Goal: Information Seeking & Learning: Learn about a topic

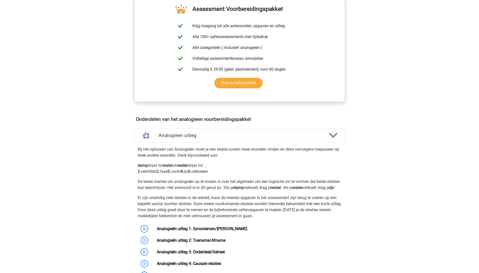
scroll to position [207, 0]
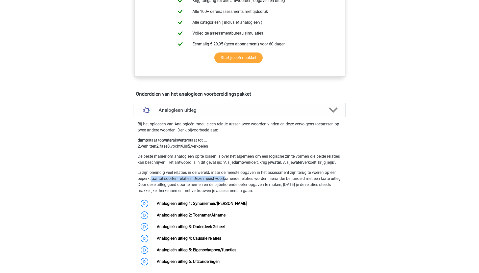
drag, startPoint x: 159, startPoint y: 185, endPoint x: 227, endPoint y: 183, distance: 67.9
click at [227, 183] on p "Er zijn oneindig veel relaties in de wereld, maar de meeste opgaven in het asse…" at bounding box center [240, 182] width 204 height 24
drag, startPoint x: 227, startPoint y: 183, endPoint x: 267, endPoint y: 187, distance: 40.3
click at [267, 187] on p "Er zijn oneindig veel relaties in de wereld, maar de meeste opgaven in het asse…" at bounding box center [240, 182] width 204 height 24
drag, startPoint x: 148, startPoint y: 191, endPoint x: 164, endPoint y: 192, distance: 16.2
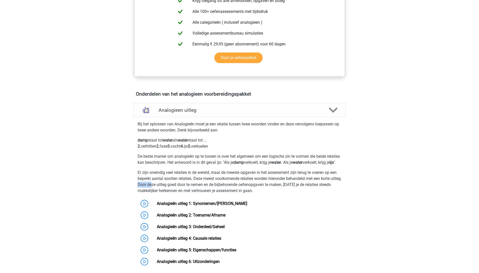
click at [164, 192] on p "Er zijn oneindig veel relaties in de wereld, maar de meeste opgaven in het asse…" at bounding box center [240, 182] width 204 height 24
drag, startPoint x: 164, startPoint y: 192, endPoint x: 189, endPoint y: 192, distance: 24.5
click at [188, 192] on p "Er zijn oneindig veel relaties in de wereld, maar de meeste opgaven in het asse…" at bounding box center [240, 182] width 204 height 24
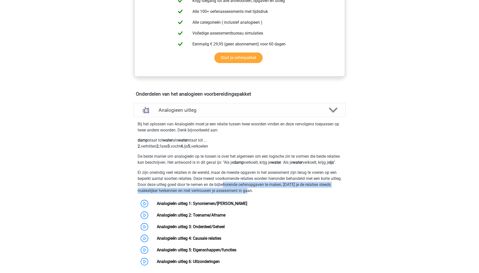
drag, startPoint x: 251, startPoint y: 189, endPoint x: 287, endPoint y: 196, distance: 37.0
click at [287, 194] on p "Er zijn oneindig veel relaties in de wereld, maar de meeste opgaven in het asse…" at bounding box center [240, 182] width 204 height 24
click at [171, 194] on p "Er zijn oneindig veel relaties in de wereld, maar de meeste opgaven in het asse…" at bounding box center [240, 182] width 204 height 24
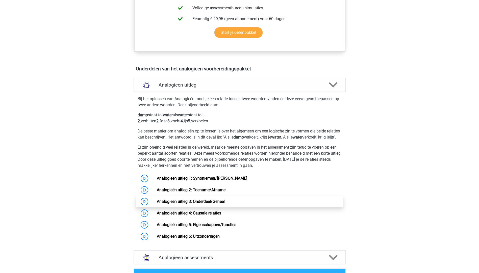
scroll to position [257, 0]
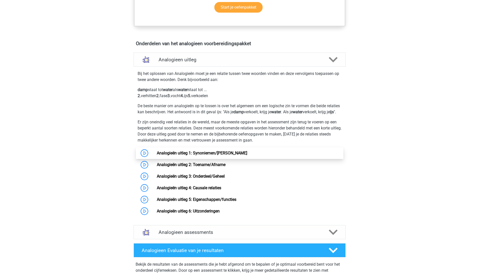
click at [157, 155] on link "Analogieën uitleg 1: Synoniemen/[PERSON_NAME]" at bounding box center [202, 153] width 90 height 5
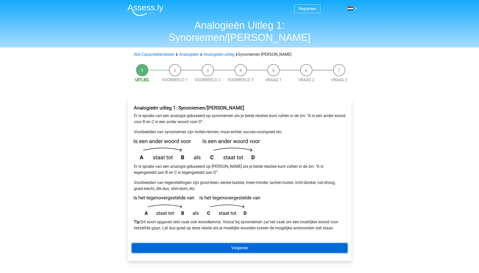
click at [221, 243] on link "Volgende" at bounding box center [240, 248] width 216 height 10
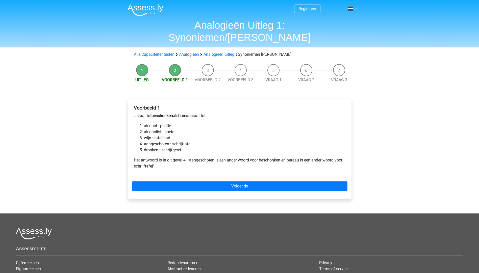
click at [167, 123] on li "alcohol : politie" at bounding box center [244, 126] width 201 height 6
drag, startPoint x: 151, startPoint y: 133, endPoint x: 155, endPoint y: 133, distance: 4.8
click at [155, 141] on li "aangeschoten : schrijftafel" at bounding box center [244, 144] width 201 height 6
drag, startPoint x: 155, startPoint y: 133, endPoint x: 174, endPoint y: 132, distance: 18.2
click at [174, 141] on li "aangeschoten : schrijftafel" at bounding box center [244, 144] width 201 height 6
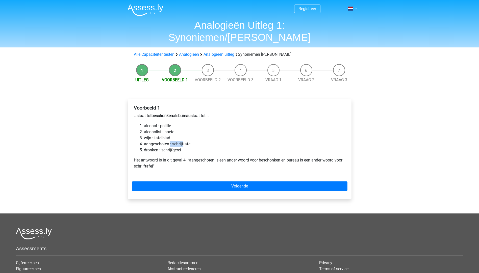
drag, startPoint x: 170, startPoint y: 131, endPoint x: 184, endPoint y: 132, distance: 13.9
click at [184, 141] on li "aangeschoten : schrijftafel" at bounding box center [244, 144] width 201 height 6
drag, startPoint x: 184, startPoint y: 132, endPoint x: 155, endPoint y: 134, distance: 29.1
click at [154, 141] on li "aangeschoten : schrijftafel" at bounding box center [244, 144] width 201 height 6
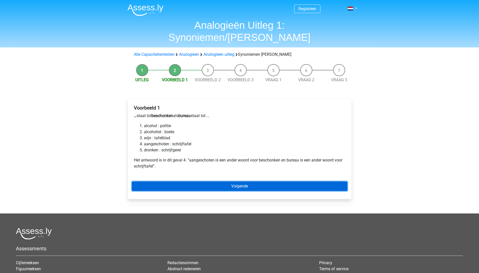
click at [196, 181] on link "Volgende" at bounding box center [240, 186] width 216 height 10
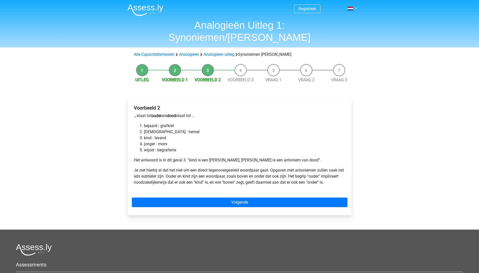
click at [145, 135] on li "kind : levend" at bounding box center [244, 138] width 201 height 6
drag, startPoint x: 158, startPoint y: 109, endPoint x: 160, endPoint y: 113, distance: 4.9
click at [158, 109] on div "Voorbeeld 2 … staat tot ouder als dood staat tot … bejaard : grafkist bijbel : …" at bounding box center [240, 147] width 216 height 89
click at [165, 135] on li "kind : levend" at bounding box center [244, 138] width 201 height 6
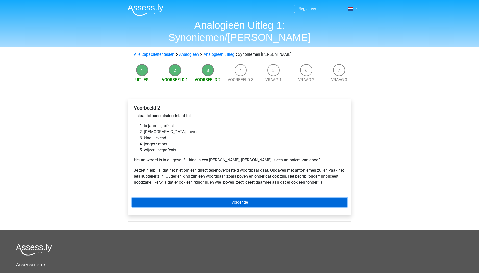
click at [173, 198] on link "Volgende" at bounding box center [240, 203] width 216 height 10
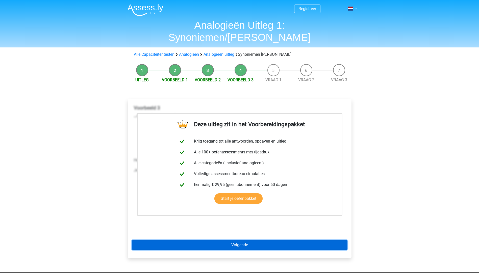
click at [239, 240] on link "Volgende" at bounding box center [240, 245] width 216 height 10
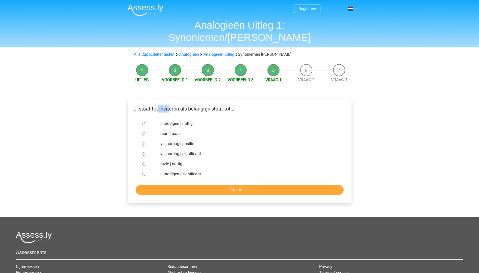
drag, startPoint x: 157, startPoint y: 96, endPoint x: 168, endPoint y: 97, distance: 10.6
click at [168, 105] on p "... staat tot inviteren als belangrijk staat tot ..." at bounding box center [240, 109] width 216 height 8
drag, startPoint x: 168, startPoint y: 97, endPoint x: 202, endPoint y: 94, distance: 33.7
click at [202, 105] on p "... staat tot inviteren als belangrijk staat tot ..." at bounding box center [240, 109] width 216 height 8
click at [143, 169] on div at bounding box center [148, 174] width 17 height 10
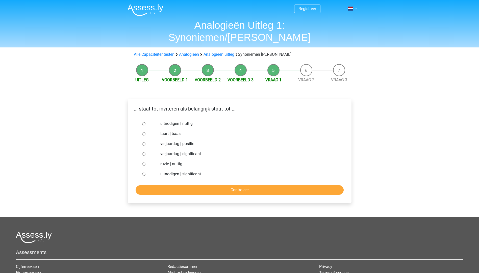
click at [145, 173] on input "uitnodigen | significant" at bounding box center [143, 174] width 3 height 3
radio input "true"
click at [189, 185] on input "Controleer" at bounding box center [240, 190] width 208 height 10
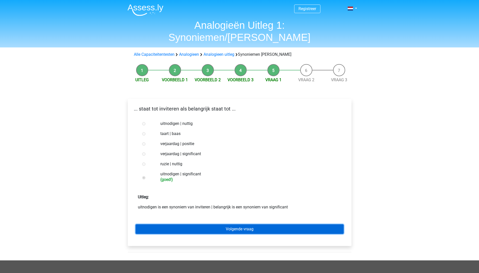
click at [179, 224] on link "Volgende vraag" at bounding box center [240, 229] width 208 height 10
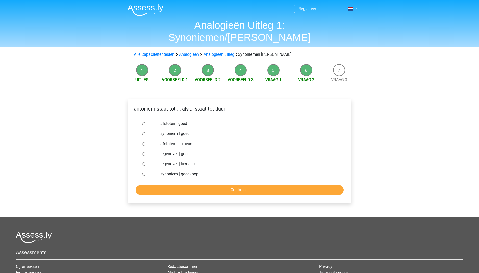
click at [140, 105] on p "antoniem staat tot ... als ... staat tot duur" at bounding box center [240, 109] width 216 height 8
click at [173, 105] on p "antoniem staat tot ... als ... staat tot duur" at bounding box center [240, 109] width 216 height 8
drag, startPoint x: 187, startPoint y: 95, endPoint x: 192, endPoint y: 96, distance: 4.5
click at [191, 105] on p "antoniem staat tot ... als ... staat tot duur" at bounding box center [240, 109] width 216 height 8
drag, startPoint x: 192, startPoint y: 96, endPoint x: 224, endPoint y: 96, distance: 32.1
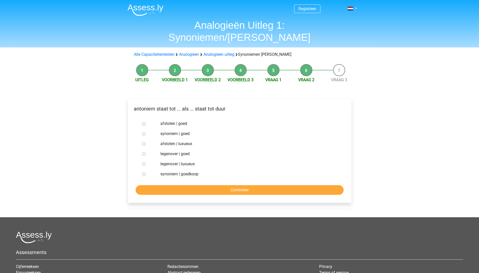
click at [224, 105] on p "antoniem staat tot ... als ... staat tot duur" at bounding box center [240, 109] width 216 height 8
click at [145, 169] on div at bounding box center [148, 174] width 17 height 10
click at [144, 173] on input "synoniem | goedkoop" at bounding box center [143, 174] width 3 height 3
radio input "true"
click at [157, 185] on input "Controleer" at bounding box center [240, 190] width 208 height 10
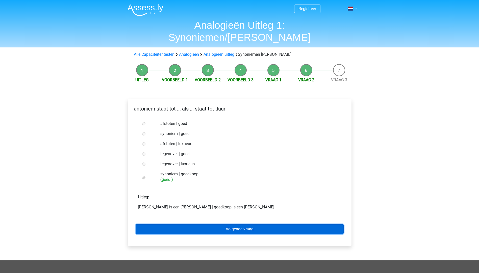
click at [213, 224] on link "Volgende vraag" at bounding box center [240, 229] width 208 height 10
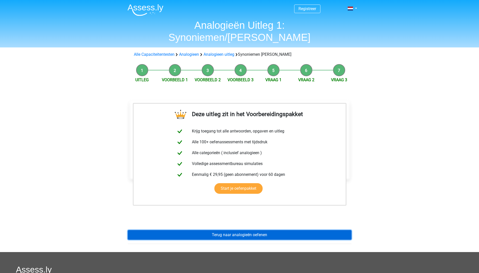
click at [247, 230] on link "Terug naar analogieën oefenen" at bounding box center [240, 235] width 224 height 10
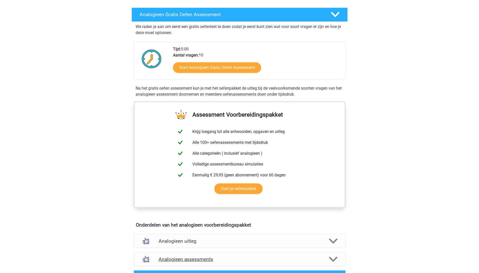
scroll to position [126, 0]
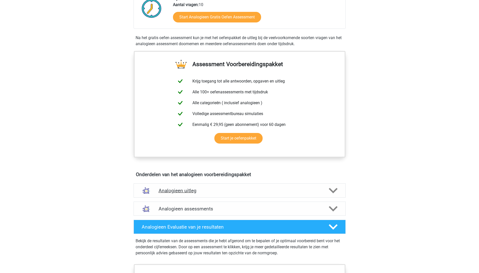
click at [193, 190] on h4 "Analogieen uitleg" at bounding box center [239, 191] width 162 height 6
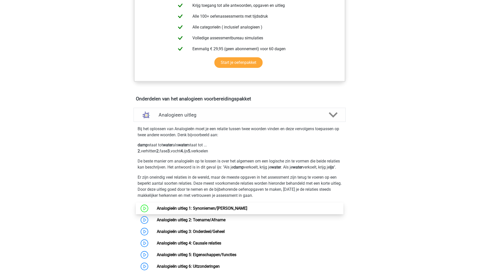
scroll to position [227, 0]
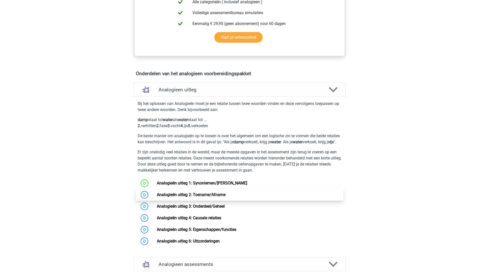
click at [169, 197] on link "Analogieën uitleg 2: Toename/Afname" at bounding box center [191, 194] width 69 height 5
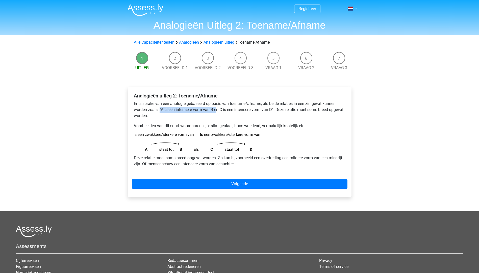
drag, startPoint x: 159, startPoint y: 109, endPoint x: 217, endPoint y: 107, distance: 57.8
click at [217, 107] on p "Er is sprake van een analogie gebaseerd op basis van toename/afname, als beide …" at bounding box center [239, 110] width 211 height 18
drag, startPoint x: 217, startPoint y: 107, endPoint x: 284, endPoint y: 111, distance: 66.9
click at [284, 111] on p "Er is sprake van een analogie gebaseerd op basis van toename/afname, als beide …" at bounding box center [239, 110] width 211 height 18
drag, startPoint x: 284, startPoint y: 111, endPoint x: 296, endPoint y: 112, distance: 12.2
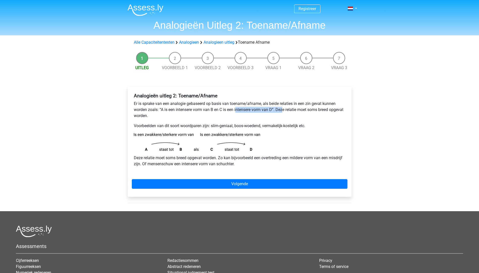
click at [294, 112] on p "Er is sprake van een analogie gebaseerd op basis van toename/afname, als beide …" at bounding box center [239, 110] width 211 height 18
drag, startPoint x: 283, startPoint y: 112, endPoint x: 309, endPoint y: 113, distance: 26.3
click at [309, 113] on p "Er is sprake van een analogie gebaseerd op basis van toename/afname, als beide …" at bounding box center [239, 110] width 211 height 18
drag, startPoint x: 142, startPoint y: 117, endPoint x: 172, endPoint y: 117, distance: 30.8
click at [172, 117] on p "Er is sprake van een analogie gebaseerd op basis van toename/afname, als beide …" at bounding box center [239, 110] width 211 height 18
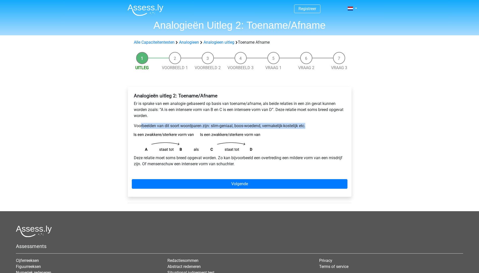
drag, startPoint x: 172, startPoint y: 117, endPoint x: 316, endPoint y: 129, distance: 143.8
click at [316, 129] on div "Analogieën uitleg 2: Toename/Afname Er is sprake van een analogie gebaseerd op …" at bounding box center [240, 132] width 216 height 82
drag, startPoint x: 316, startPoint y: 129, endPoint x: 267, endPoint y: 126, distance: 48.8
click at [267, 126] on p "Voorbeelden van dit soort woordparen zijn: slim-geniaal, boos-woedend, vermakel…" at bounding box center [239, 126] width 211 height 6
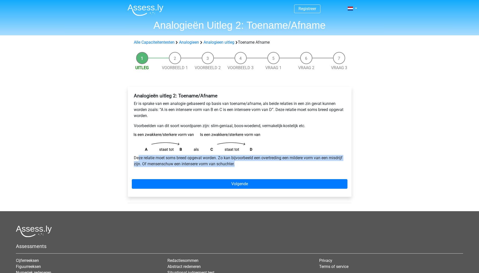
drag, startPoint x: 139, startPoint y: 159, endPoint x: 268, endPoint y: 165, distance: 129.1
click at [268, 165] on p "Deze relatie moet soms breed opgevat worden. Zo kan bijvoorbeeld een overtredin…" at bounding box center [239, 161] width 211 height 12
click at [154, 163] on p "Deze relatie moet soms breed opgevat worden. Zo kan bijvoorbeeld een overtredin…" at bounding box center [239, 161] width 211 height 12
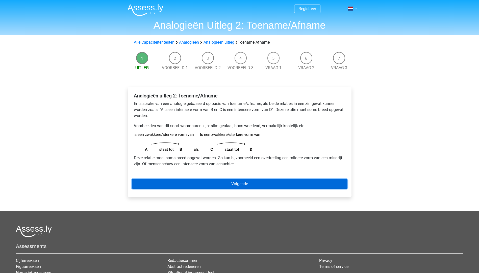
click at [172, 186] on link "Volgende" at bounding box center [240, 184] width 216 height 10
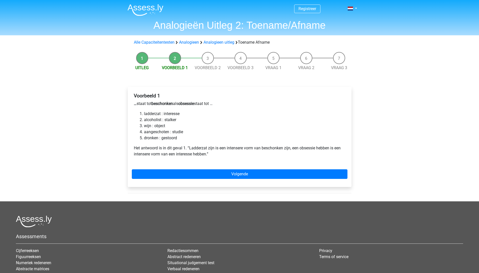
click at [186, 104] on b "obsessie" at bounding box center [186, 103] width 16 height 5
click at [137, 104] on p "… staat tot beschonken als obsessie staat tot …" at bounding box center [239, 104] width 211 height 6
click at [164, 102] on b "beschonken" at bounding box center [161, 103] width 21 height 5
click at [177, 168] on div "Voorbeeld 1 … staat tot beschonken als obsessie staat tot … ladderzat : interes…" at bounding box center [240, 137] width 224 height 100
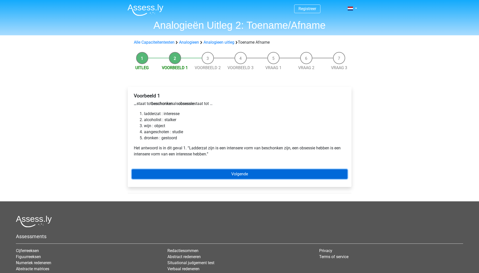
click at [177, 171] on link "Volgende" at bounding box center [240, 174] width 216 height 10
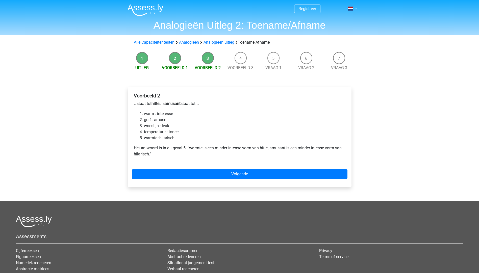
click at [174, 103] on b "amusant" at bounding box center [173, 103] width 16 height 5
drag, startPoint x: 169, startPoint y: 105, endPoint x: 176, endPoint y: 105, distance: 6.8
click at [176, 105] on b "amusant" at bounding box center [173, 103] width 16 height 5
drag, startPoint x: 176, startPoint y: 105, endPoint x: 146, endPoint y: 120, distance: 33.8
click at [146, 120] on li "golf : amuse" at bounding box center [244, 120] width 201 height 6
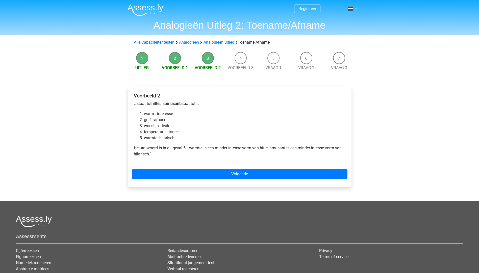
click at [145, 120] on li "golf : amuse" at bounding box center [244, 120] width 201 height 6
click at [160, 120] on li "golf : amuse" at bounding box center [244, 120] width 201 height 6
click at [146, 125] on li "woestijn : leuk" at bounding box center [244, 126] width 201 height 6
click at [166, 127] on li "woestijn : leuk" at bounding box center [244, 126] width 201 height 6
click at [148, 132] on li "temperatuur : toneel" at bounding box center [244, 132] width 201 height 6
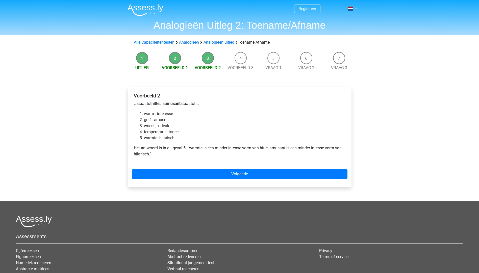
click at [179, 131] on li "temperatuur : toneel" at bounding box center [244, 132] width 201 height 6
click at [145, 138] on li "warmte :hilarisch" at bounding box center [244, 138] width 201 height 6
click at [149, 137] on li "warmte :hilarisch" at bounding box center [244, 138] width 201 height 6
click at [176, 103] on b "amusant" at bounding box center [173, 103] width 16 height 5
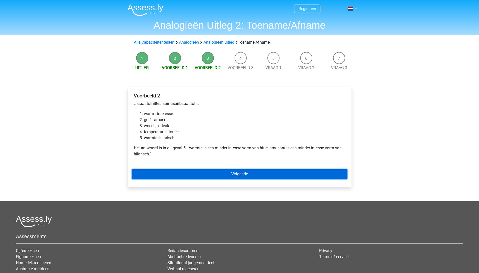
click at [201, 173] on link "Volgende" at bounding box center [240, 174] width 216 height 10
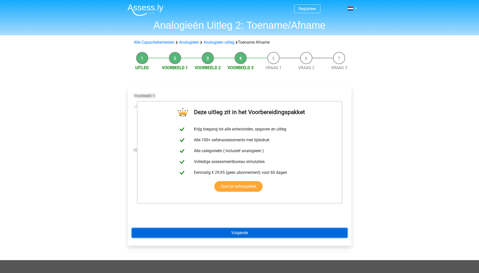
click at [232, 230] on link "Volgende" at bounding box center [240, 233] width 216 height 10
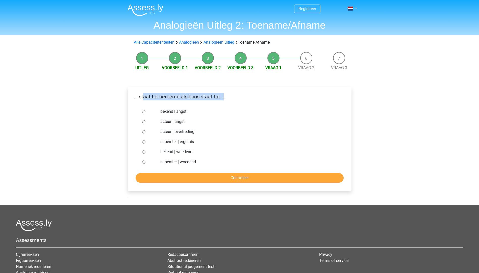
drag, startPoint x: 143, startPoint y: 96, endPoint x: 224, endPoint y: 103, distance: 81.5
click at [224, 103] on div "... staat tot beroemd als boos staat tot ..." at bounding box center [239, 99] width 223 height 12
drag, startPoint x: 224, startPoint y: 103, endPoint x: 211, endPoint y: 104, distance: 12.9
click at [211, 103] on div "... staat tot beroemd als boos staat tot ..." at bounding box center [239, 99] width 223 height 12
click at [186, 96] on p "... staat tot beroemd als boos staat tot ..." at bounding box center [240, 97] width 216 height 8
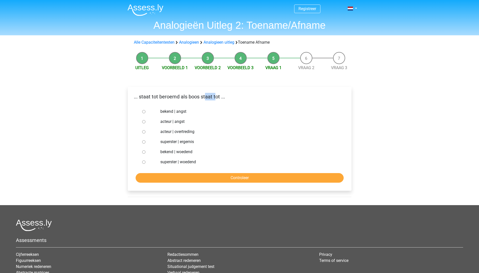
drag, startPoint x: 204, startPoint y: 96, endPoint x: 216, endPoint y: 98, distance: 12.4
click at [216, 98] on p "... staat tot beroemd als boos staat tot ..." at bounding box center [240, 97] width 216 height 8
drag, startPoint x: 152, startPoint y: 96, endPoint x: 216, endPoint y: 98, distance: 63.4
click at [216, 98] on p "... staat tot beroemd als boos staat tot ..." at bounding box center [240, 97] width 216 height 8
drag, startPoint x: 216, startPoint y: 98, endPoint x: 222, endPoint y: 97, distance: 6.1
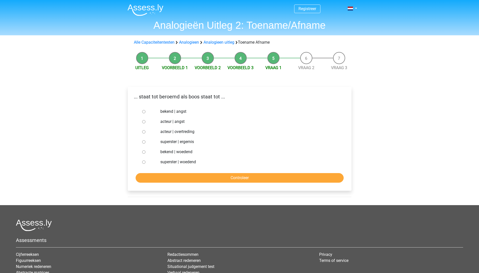
click at [222, 97] on p "... staat tot beroemd als boos staat tot ..." at bounding box center [240, 97] width 216 height 8
click at [167, 153] on label "bekend | woedend" at bounding box center [247, 152] width 175 height 6
click at [145, 153] on input "bekend | woedend" at bounding box center [143, 151] width 3 height 3
radio input "true"
click at [163, 175] on input "Controleer" at bounding box center [240, 178] width 208 height 10
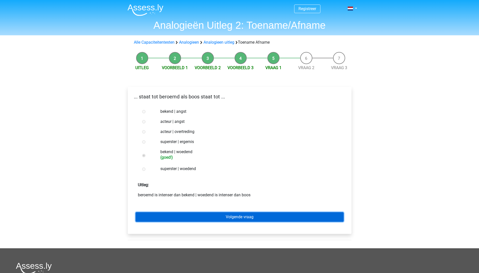
click at [194, 212] on link "Volgende vraag" at bounding box center [240, 217] width 208 height 10
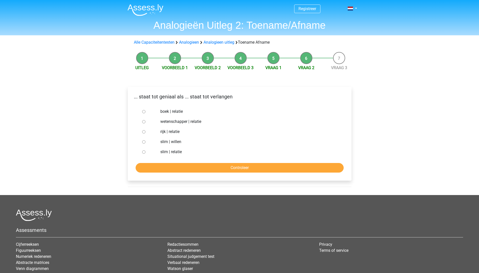
click at [164, 96] on p "... staat tot geniaal als ... staat tot verlangen" at bounding box center [240, 97] width 216 height 8
click at [164, 143] on label "slim | willen" at bounding box center [247, 142] width 175 height 6
click at [145, 143] on input "slim | willen" at bounding box center [143, 141] width 3 height 3
radio input "true"
click at [161, 169] on input "Controleer" at bounding box center [240, 168] width 208 height 10
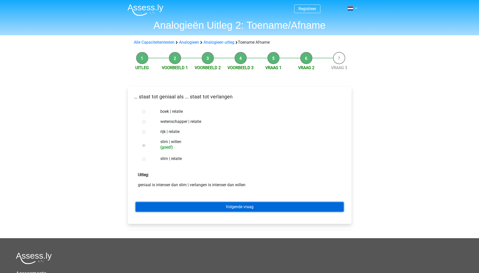
click at [163, 207] on link "Volgende vraag" at bounding box center [240, 207] width 208 height 10
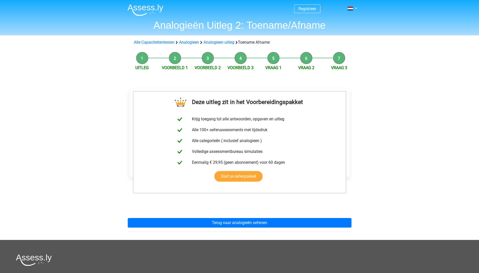
click at [210, 40] on div "Alle Capaciteitentesten Analogieen Analogieen uitleg Toename Afname" at bounding box center [240, 42] width 216 height 6
click at [213, 43] on link "Analogieen uitleg" at bounding box center [218, 42] width 31 height 5
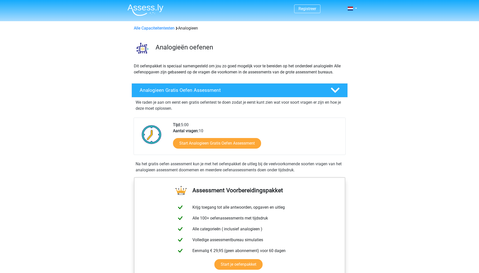
scroll to position [308, 0]
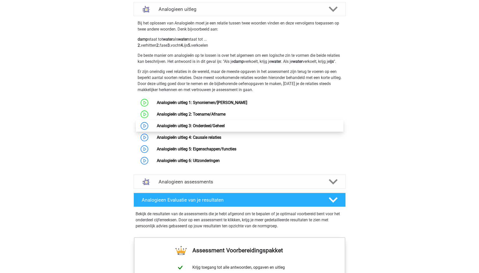
click at [164, 128] on link "Analogieën uitleg 3: Onderdeel/Geheel" at bounding box center [191, 125] width 68 height 5
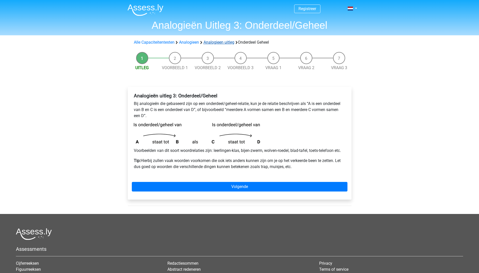
click at [219, 44] on link "Analogieen uitleg" at bounding box center [218, 42] width 31 height 5
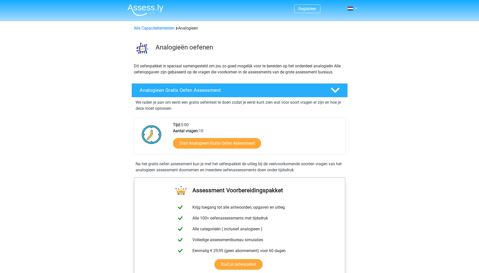
scroll to position [308, 0]
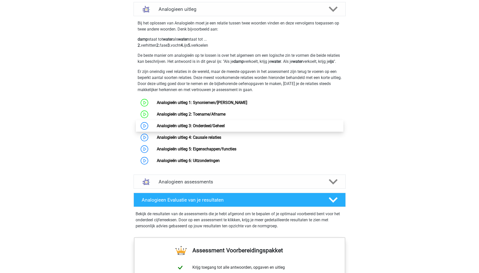
click at [157, 128] on link "Analogieën uitleg 3: Onderdeel/Geheel" at bounding box center [191, 125] width 68 height 5
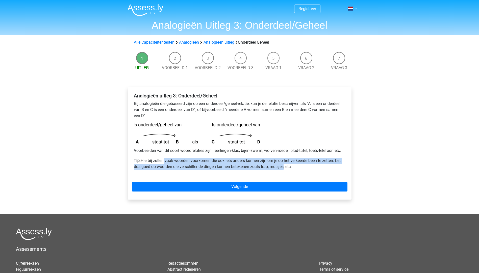
drag, startPoint x: 164, startPoint y: 161, endPoint x: 284, endPoint y: 165, distance: 120.4
click at [284, 165] on p "Tip: Hierbij zullen vaak woorden voorkomen die ook iets anders kunnen zijn om j…" at bounding box center [239, 164] width 211 height 12
click at [239, 168] on p "Tip: Hierbij zullen vaak woorden voorkomen die ook iets anders kunnen zijn om j…" at bounding box center [239, 164] width 211 height 12
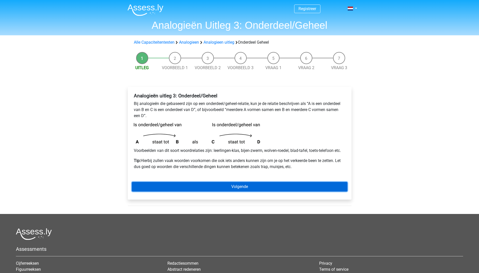
click at [226, 187] on link "Volgende" at bounding box center [240, 187] width 216 height 10
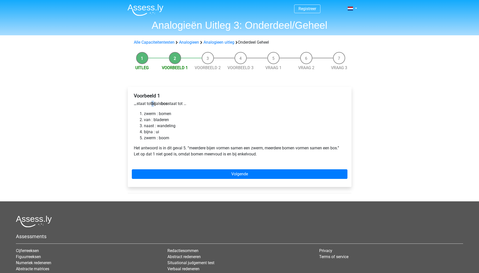
click at [156, 102] on b "bij" at bounding box center [153, 103] width 4 height 5
drag, startPoint x: 156, startPoint y: 102, endPoint x: 148, endPoint y: 113, distance: 13.1
click at [148, 113] on li "zwerm : bomen" at bounding box center [244, 114] width 201 height 6
click at [155, 102] on b "bij" at bounding box center [153, 103] width 4 height 5
click at [164, 113] on li "zwerm : bomen" at bounding box center [244, 114] width 201 height 6
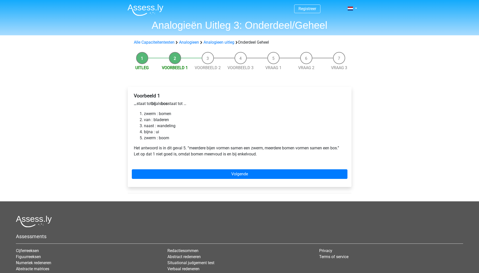
click at [151, 137] on li "zwerm : boom" at bounding box center [244, 138] width 201 height 6
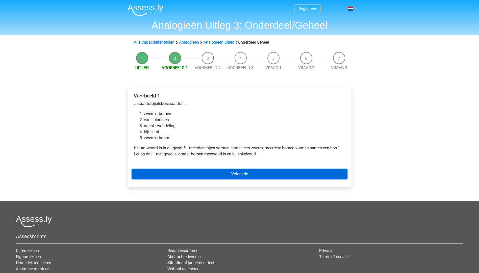
click at [196, 173] on link "Volgende" at bounding box center [240, 174] width 216 height 10
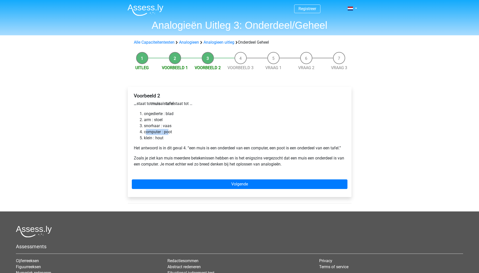
drag, startPoint x: 145, startPoint y: 132, endPoint x: 170, endPoint y: 132, distance: 24.7
click at [170, 132] on li "computer : poot" at bounding box center [244, 132] width 201 height 6
drag, startPoint x: 170, startPoint y: 132, endPoint x: 146, endPoint y: 139, distance: 24.1
click at [146, 139] on li "klein : hout" at bounding box center [244, 138] width 201 height 6
drag, startPoint x: 160, startPoint y: 136, endPoint x: 152, endPoint y: 136, distance: 8.1
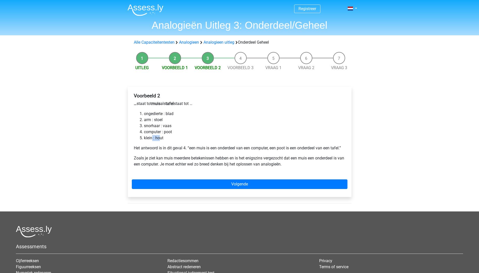
click at [152, 136] on li "klein : hout" at bounding box center [244, 138] width 201 height 6
drag, startPoint x: 152, startPoint y: 136, endPoint x: 144, endPoint y: 132, distance: 9.3
click at [144, 132] on li "computer : poot" at bounding box center [244, 132] width 201 height 6
drag, startPoint x: 144, startPoint y: 126, endPoint x: 157, endPoint y: 126, distance: 12.6
click at [157, 126] on li "snorhaar : vaas" at bounding box center [244, 126] width 201 height 6
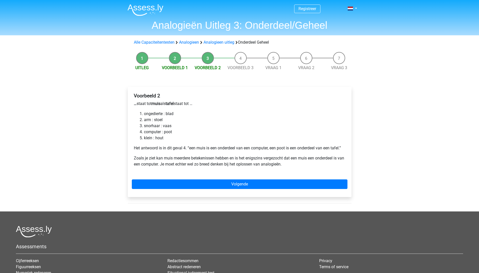
drag, startPoint x: 157, startPoint y: 126, endPoint x: 147, endPoint y: 131, distance: 11.5
click at [147, 131] on li "computer : poot" at bounding box center [244, 132] width 201 height 6
drag, startPoint x: 144, startPoint y: 120, endPoint x: 149, endPoint y: 121, distance: 4.4
click at [149, 121] on li "arm : stoel" at bounding box center [244, 120] width 201 height 6
drag, startPoint x: 149, startPoint y: 121, endPoint x: 145, endPoint y: 121, distance: 3.5
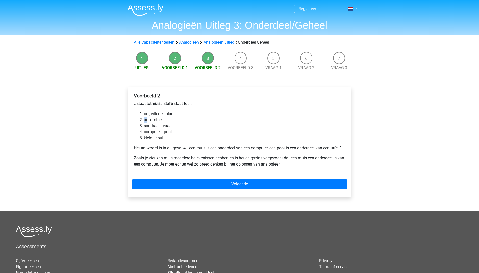
click at [145, 121] on li "arm : stoel" at bounding box center [244, 120] width 201 height 6
click at [147, 131] on li "computer : poot" at bounding box center [244, 132] width 201 height 6
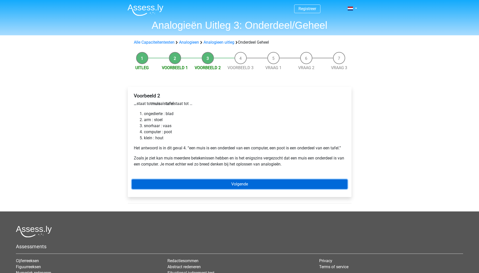
click at [194, 181] on link "Volgende" at bounding box center [240, 184] width 216 height 10
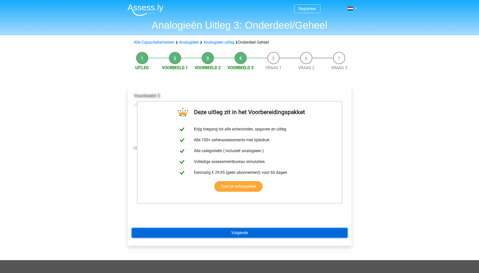
click at [214, 231] on link "Volgende" at bounding box center [240, 233] width 216 height 10
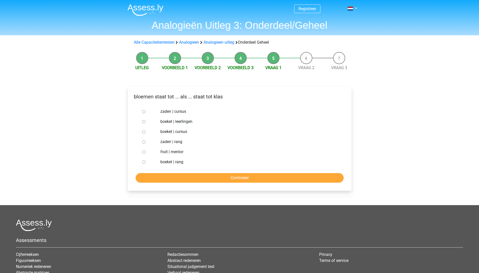
click at [142, 122] on input "boeket | leerlingen" at bounding box center [143, 121] width 3 height 3
radio input "true"
click at [168, 176] on input "Controleer" at bounding box center [240, 178] width 208 height 10
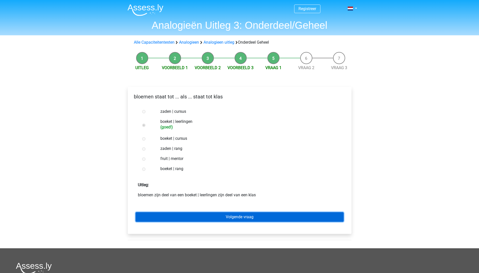
click at [166, 215] on link "Volgende vraag" at bounding box center [240, 217] width 208 height 10
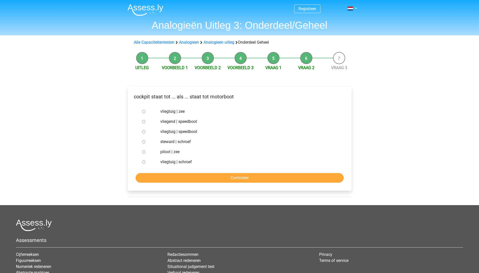
click at [170, 112] on label "vliegtuig | zee" at bounding box center [247, 112] width 175 height 6
click at [145, 112] on input "vliegtuig | zee" at bounding box center [143, 111] width 3 height 3
radio input "true"
click at [144, 162] on input "vliegtuig | schroef" at bounding box center [143, 161] width 3 height 3
radio input "true"
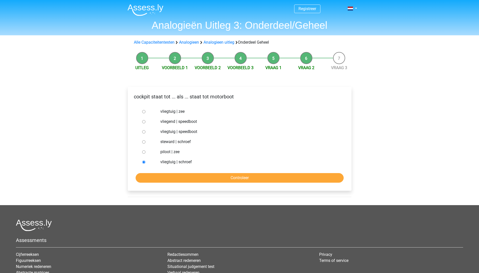
click at [143, 124] on div at bounding box center [148, 122] width 17 height 10
click at [142, 135] on div at bounding box center [148, 132] width 17 height 10
click at [160, 173] on form "vliegtuig | zee vliegend | speedboot vliegtuig | speedboot steward | schroef pi…" at bounding box center [240, 144] width 216 height 76
click at [161, 176] on input "Controleer" at bounding box center [240, 178] width 208 height 10
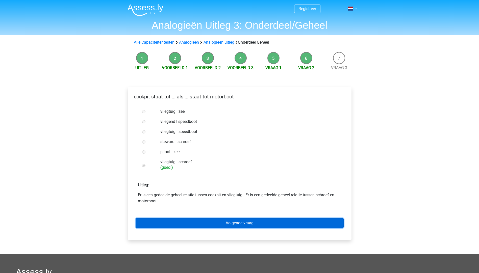
click at [176, 220] on link "Volgende vraag" at bounding box center [240, 223] width 208 height 10
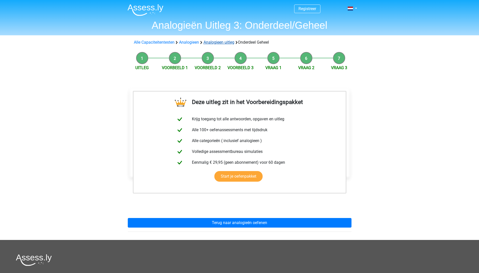
click at [212, 42] on link "Analogieen uitleg" at bounding box center [218, 42] width 31 height 5
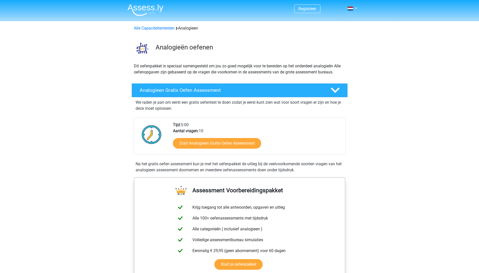
scroll to position [308, 0]
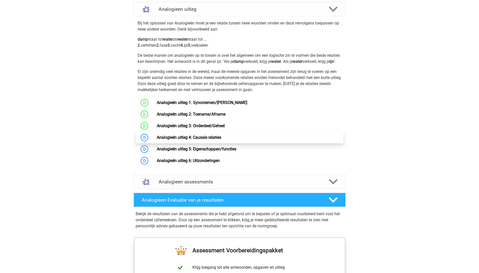
click at [157, 140] on link "Analogieën uitleg 4: Causale relaties" at bounding box center [189, 137] width 64 height 5
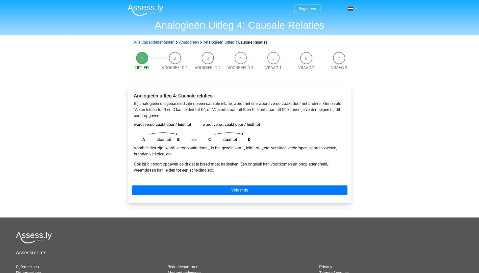
click at [208, 43] on link "Analogieen uitleg" at bounding box center [218, 42] width 31 height 5
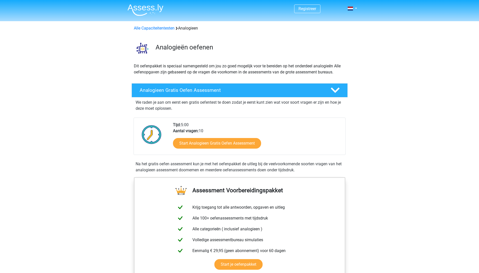
scroll to position [308, 0]
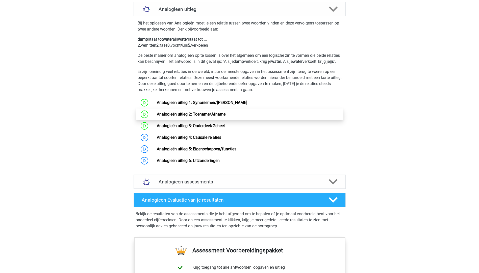
click at [174, 116] on link "Analogieën uitleg 2: Toename/Afname" at bounding box center [191, 114] width 69 height 5
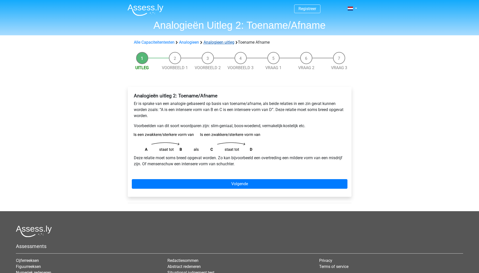
click at [213, 44] on link "Analogieen uitleg" at bounding box center [218, 42] width 31 height 5
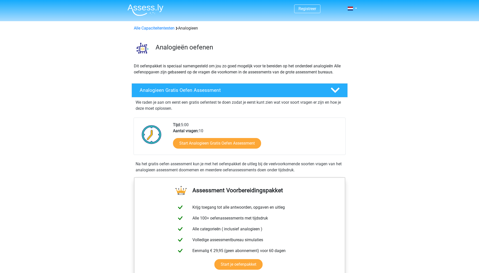
scroll to position [308, 0]
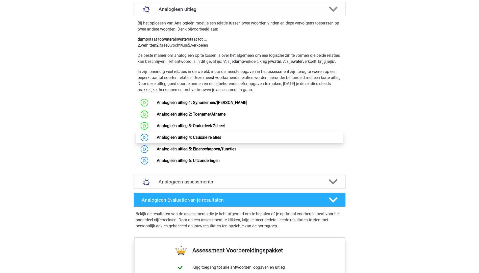
click at [164, 140] on link "Analogieën uitleg 4: Causale relaties" at bounding box center [189, 137] width 64 height 5
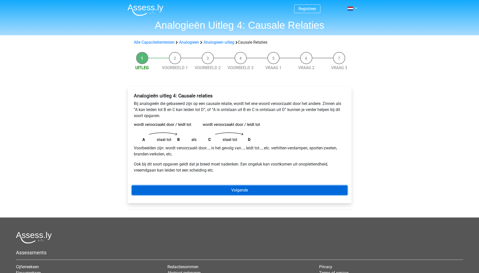
click at [186, 191] on link "Volgende" at bounding box center [240, 190] width 216 height 10
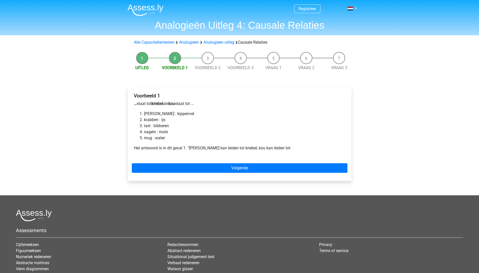
click at [135, 104] on b "…" at bounding box center [135, 103] width 3 height 5
drag, startPoint x: 159, startPoint y: 105, endPoint x: 162, endPoint y: 107, distance: 3.2
click at [162, 107] on div "Voorbeeld 1 … staat tot kriebel als kou staat tot … [PERSON_NAME] : [PERSON_NAM…" at bounding box center [240, 124] width 216 height 66
drag, startPoint x: 162, startPoint y: 107, endPoint x: 174, endPoint y: 105, distance: 12.6
click at [174, 105] on b "kou" at bounding box center [171, 103] width 7 height 5
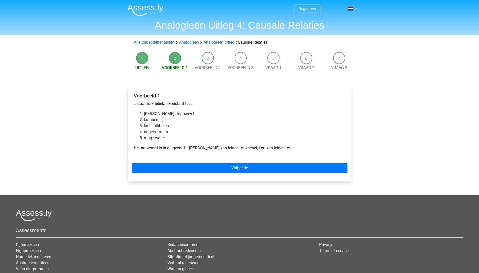
click at [174, 104] on b "kou" at bounding box center [171, 103] width 7 height 5
drag, startPoint x: 216, startPoint y: 99, endPoint x: 214, endPoint y: 101, distance: 2.6
click at [215, 100] on div "Voorbeeld 1 … staat tot kriebel als kou staat tot … luis : kippenvel krabben : …" at bounding box center [240, 124] width 216 height 66
click at [148, 122] on li "krabben : ijs" at bounding box center [244, 120] width 201 height 6
click at [144, 114] on li "luis : kippenvel" at bounding box center [244, 114] width 201 height 6
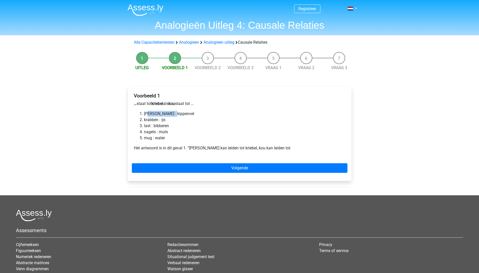
drag, startPoint x: 147, startPoint y: 113, endPoint x: 173, endPoint y: 113, distance: 26.0
click at [173, 113] on li "luis : kippenvel" at bounding box center [244, 114] width 201 height 6
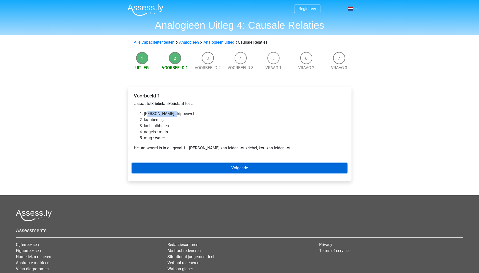
click at [161, 166] on link "Volgende" at bounding box center [240, 168] width 216 height 10
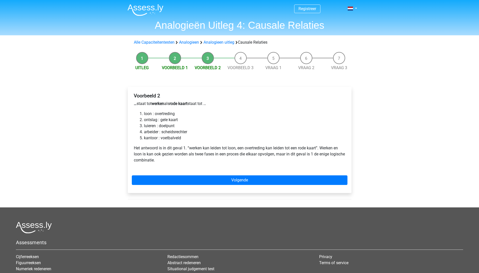
click at [163, 104] on b "werken" at bounding box center [157, 103] width 13 height 5
drag, startPoint x: 180, startPoint y: 104, endPoint x: 189, endPoint y: 105, distance: 8.9
click at [180, 104] on b "rode kaart" at bounding box center [178, 103] width 18 height 5
click at [145, 114] on li "loon : overtreding" at bounding box center [244, 114] width 201 height 6
drag, startPoint x: 146, startPoint y: 120, endPoint x: 150, endPoint y: 120, distance: 4.0
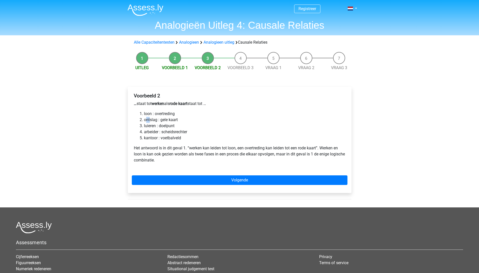
click at [150, 120] on li "ontslag : gele kaart" at bounding box center [244, 120] width 201 height 6
click at [151, 122] on li "ontslag : gele kaart" at bounding box center [244, 120] width 201 height 6
drag, startPoint x: 144, startPoint y: 121, endPoint x: 153, endPoint y: 121, distance: 9.1
click at [153, 121] on li "ontslag : gele kaart" at bounding box center [244, 120] width 201 height 6
drag, startPoint x: 153, startPoint y: 121, endPoint x: 150, endPoint y: 126, distance: 6.0
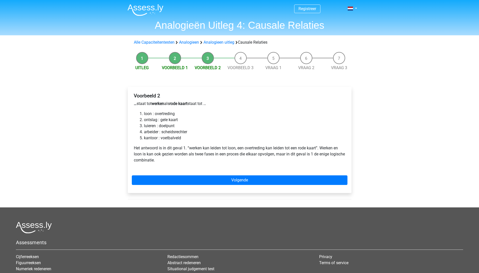
click at [150, 126] on li "luieren : doelpunt" at bounding box center [244, 126] width 201 height 6
click at [144, 115] on li "loon : overtreding" at bounding box center [244, 114] width 201 height 6
drag, startPoint x: 142, startPoint y: 114, endPoint x: 153, endPoint y: 115, distance: 10.4
click at [153, 115] on li "loon : overtreding" at bounding box center [244, 114] width 201 height 6
drag, startPoint x: 153, startPoint y: 115, endPoint x: 147, endPoint y: 115, distance: 6.1
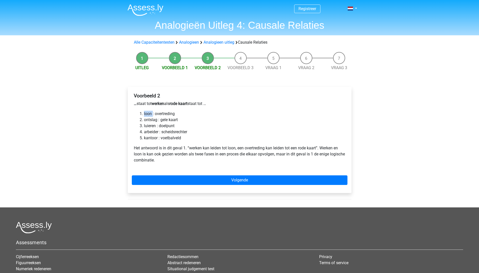
click at [147, 115] on li "loon : overtreding" at bounding box center [244, 114] width 201 height 6
click at [144, 115] on li "loon : overtreding" at bounding box center [244, 114] width 201 height 6
click at [169, 174] on div "Voorbeeld 2 … staat tot werken als rode kaart staat tot … loon : overtreding on…" at bounding box center [240, 140] width 224 height 106
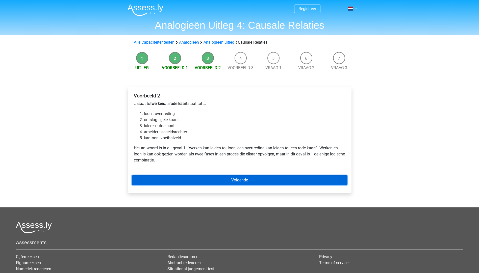
click at [170, 179] on link "Volgende" at bounding box center [240, 180] width 216 height 10
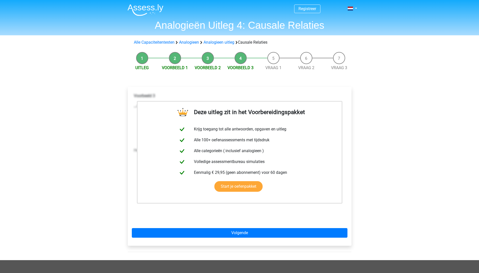
click at [251, 239] on div "Deze uitleg zit in het Voorbereidingspakket Krijg toegang tot alle antwoorden, …" at bounding box center [240, 166] width 224 height 159
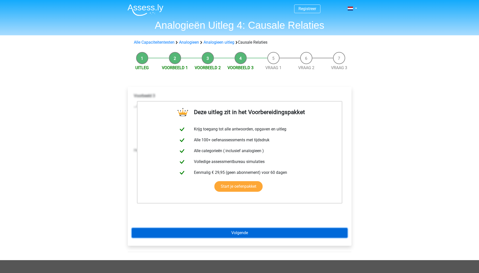
click at [235, 234] on link "Volgende" at bounding box center [240, 233] width 216 height 10
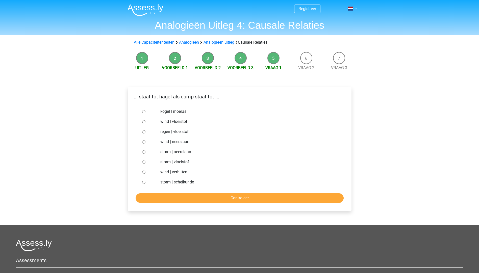
click at [173, 162] on label "storm | vloeistof" at bounding box center [247, 162] width 175 height 6
click at [145, 162] on input "storm | vloeistof" at bounding box center [143, 161] width 3 height 3
radio input "true"
click at [167, 151] on label "storm | neerslaan" at bounding box center [247, 152] width 175 height 6
click at [145, 151] on input "storm | neerslaan" at bounding box center [143, 151] width 3 height 3
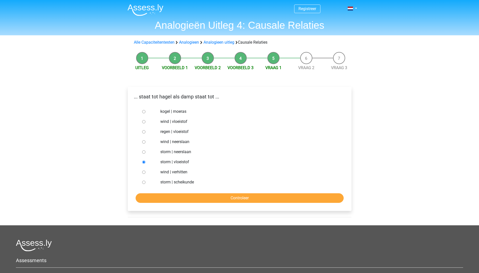
radio input "true"
click at [171, 195] on input "Controleer" at bounding box center [240, 198] width 208 height 10
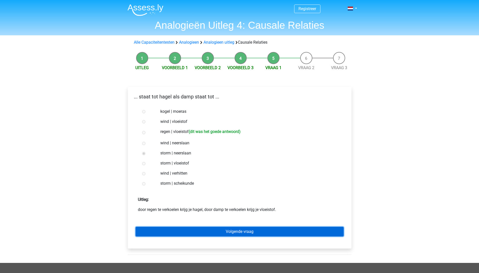
click at [190, 232] on link "Volgende vraag" at bounding box center [240, 232] width 208 height 10
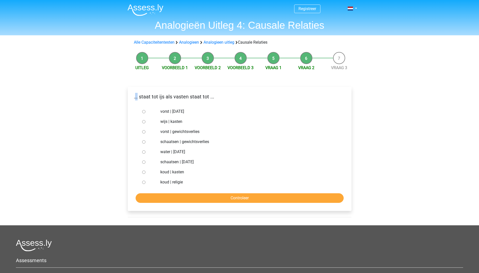
drag, startPoint x: 135, startPoint y: 97, endPoint x: 138, endPoint y: 98, distance: 3.5
click at [138, 98] on p "... staat tot ijs als vasten staat tot ..." at bounding box center [240, 97] width 216 height 8
drag, startPoint x: 138, startPoint y: 98, endPoint x: 135, endPoint y: 100, distance: 3.5
click at [135, 100] on p "... staat tot ijs als vasten staat tot ..." at bounding box center [240, 97] width 216 height 8
click at [180, 132] on label "vorst | gewichtsverlies" at bounding box center [247, 132] width 175 height 6
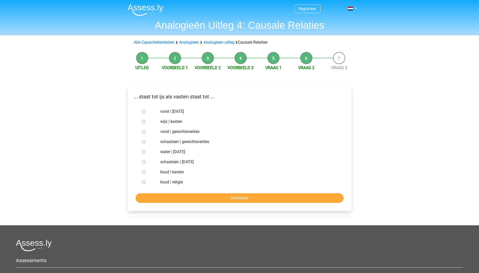
click at [145, 132] on input "vorst | gewichtsverlies" at bounding box center [143, 131] width 3 height 3
radio input "true"
click at [185, 200] on input "Controleer" at bounding box center [240, 198] width 208 height 10
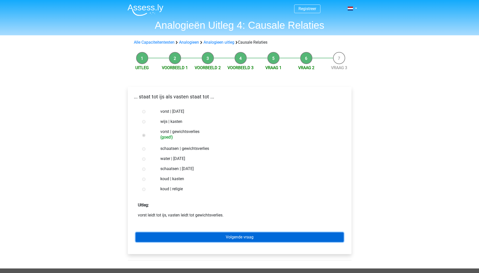
click at [180, 234] on link "Volgende vraag" at bounding box center [240, 237] width 208 height 10
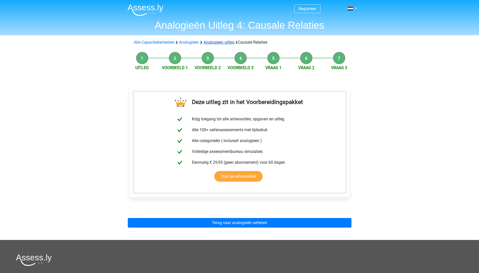
click at [212, 43] on link "Analogieen uitleg" at bounding box center [218, 42] width 31 height 5
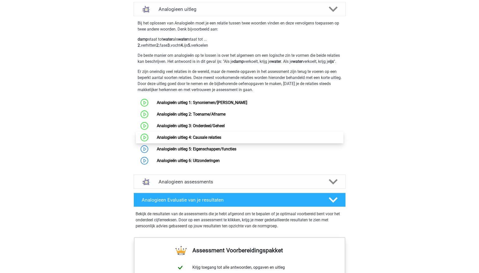
scroll to position [333, 0]
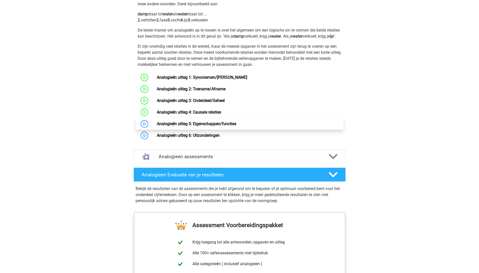
click at [174, 126] on link "Analogieën uitleg 5: Eigenschappen/functies" at bounding box center [196, 123] width 79 height 5
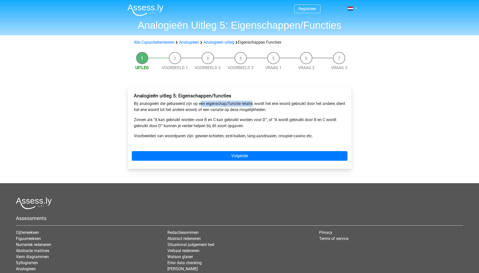
drag, startPoint x: 229, startPoint y: 106, endPoint x: 252, endPoint y: 105, distance: 23.0
click at [252, 105] on p "Bij analogieën die gebaseerd zijn op een eigenschap/functie relatie, wordt het …" at bounding box center [239, 107] width 211 height 12
drag, startPoint x: 139, startPoint y: 112, endPoint x: 230, endPoint y: 110, distance: 91.1
click at [229, 110] on p "Bij analogieën die gebaseerd zijn op een eigenschap/functie relatie, wordt het …" at bounding box center [239, 107] width 211 height 12
drag, startPoint x: 230, startPoint y: 110, endPoint x: 252, endPoint y: 114, distance: 21.8
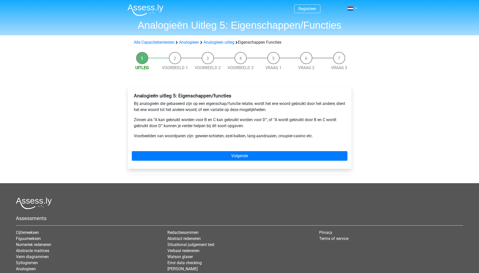
click at [252, 113] on p "Bij analogieën die gebaseerd zijn op een eigenschap/functie relatie, wordt het …" at bounding box center [239, 107] width 211 height 12
drag, startPoint x: 252, startPoint y: 114, endPoint x: 300, endPoint y: 113, distance: 48.2
click at [300, 113] on div "Analogieën uitleg 5: Eigenschappen/functies Bij analogieën die gebaseerd zijn o…" at bounding box center [240, 118] width 216 height 54
drag, startPoint x: 137, startPoint y: 120, endPoint x: 171, endPoint y: 119, distance: 34.6
click at [171, 119] on p "Zinnen als “A kan gebruikt worden voor B en C kan gebruikt worden voor D”, of “…" at bounding box center [239, 123] width 211 height 12
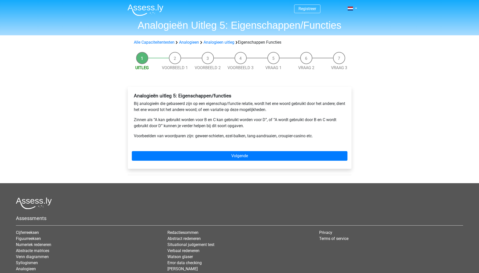
drag, startPoint x: 171, startPoint y: 119, endPoint x: 196, endPoint y: 118, distance: 24.8
click at [195, 118] on p "Zinnen als “A kan gebruikt worden voor B en C kan gebruikt worden voor D”, of “…" at bounding box center [239, 123] width 211 height 12
drag, startPoint x: 224, startPoint y: 120, endPoint x: 276, endPoint y: 118, distance: 51.2
click at [276, 118] on p "Zinnen als “A kan gebruikt worden voor B en C kan gebruikt worden voor D”, of “…" at bounding box center [239, 123] width 211 height 12
drag, startPoint x: 276, startPoint y: 118, endPoint x: 316, endPoint y: 118, distance: 40.4
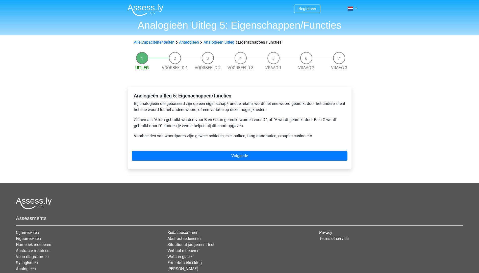
click at [316, 118] on p "Zinnen als “A kan gebruikt worden voor B en C kan gebruikt worden voor D”, of “…" at bounding box center [239, 123] width 211 height 12
drag, startPoint x: 173, startPoint y: 125, endPoint x: 191, endPoint y: 125, distance: 17.4
click at [190, 125] on p "Zinnen als “A kan gebruikt worden voor B en C kan gebruikt worden voor D”, of “…" at bounding box center [239, 123] width 211 height 12
drag, startPoint x: 191, startPoint y: 125, endPoint x: 188, endPoint y: 127, distance: 3.2
click at [188, 127] on p "Zinnen als “A kan gebruikt worden voor B en C kan gebruikt worden voor D”, of “…" at bounding box center [239, 123] width 211 height 12
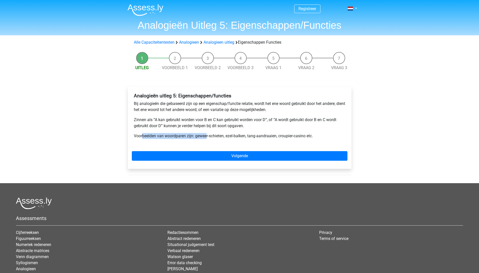
drag, startPoint x: 142, startPoint y: 135, endPoint x: 206, endPoint y: 134, distance: 63.6
click at [206, 134] on p "Voorbeelden van woordparen zijn: geweer-schieten, ezel-balken, tang-aandraaien,…" at bounding box center [239, 136] width 211 height 6
drag, startPoint x: 206, startPoint y: 134, endPoint x: 199, endPoint y: 140, distance: 8.6
click at [198, 140] on div "Analogieën uitleg 5: Eigenschappen/functies Bij analogieën die gebaseerd zijn o…" at bounding box center [240, 118] width 216 height 54
click at [235, 137] on p "Voorbeelden van woordparen zijn: geweer-schieten, ezel-balken, tang-aandraaien,…" at bounding box center [239, 136] width 211 height 6
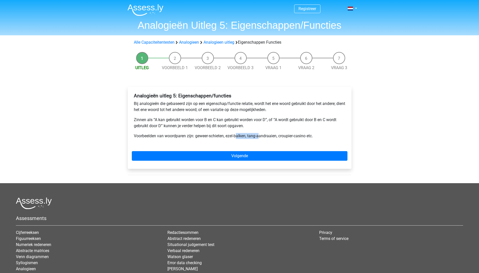
drag, startPoint x: 237, startPoint y: 136, endPoint x: 260, endPoint y: 136, distance: 23.5
click at [260, 136] on p "Voorbeelden van woordparen zijn: geweer-schieten, ezel-balken, tang-aandraaien,…" at bounding box center [239, 136] width 211 height 6
drag, startPoint x: 260, startPoint y: 136, endPoint x: 258, endPoint y: 138, distance: 3.2
click at [258, 138] on p "Voorbeelden van woordparen zijn: geweer-schieten, ezel-balken, tang-aandraaien,…" at bounding box center [239, 136] width 211 height 6
click at [289, 138] on p "Voorbeelden van woordparen zijn: geweer-schieten, ezel-balken, tang-aandraaien,…" at bounding box center [239, 136] width 211 height 6
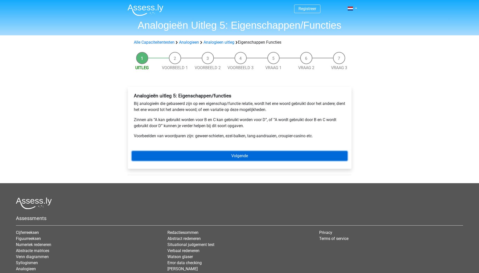
click at [239, 154] on link "Volgende" at bounding box center [240, 156] width 216 height 10
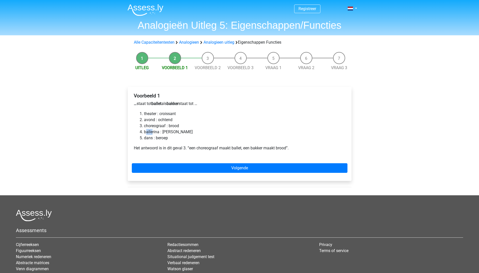
drag, startPoint x: 145, startPoint y: 132, endPoint x: 151, endPoint y: 133, distance: 6.6
click at [151, 133] on li "ballerina : meel" at bounding box center [244, 132] width 201 height 6
drag, startPoint x: 151, startPoint y: 133, endPoint x: 148, endPoint y: 130, distance: 4.5
click at [148, 130] on li "ballerina : meel" at bounding box center [244, 132] width 201 height 6
drag, startPoint x: 144, startPoint y: 138, endPoint x: 149, endPoint y: 138, distance: 5.3
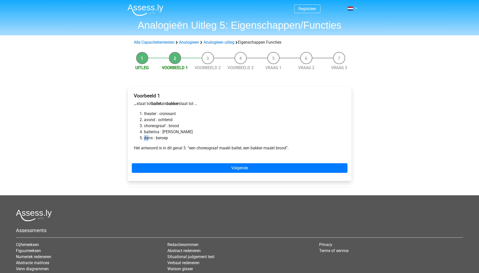
click at [149, 138] on li "dans : beroep" at bounding box center [244, 138] width 201 height 6
drag, startPoint x: 149, startPoint y: 138, endPoint x: 146, endPoint y: 138, distance: 3.0
click at [146, 138] on li "dans : beroep" at bounding box center [244, 138] width 201 height 6
click at [160, 137] on li "dans : beroep" at bounding box center [244, 138] width 201 height 6
drag, startPoint x: 154, startPoint y: 139, endPoint x: 162, endPoint y: 139, distance: 7.6
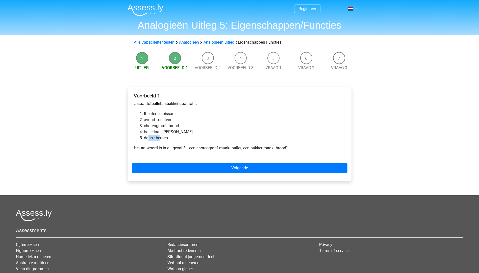
click at [162, 139] on li "dans : beroep" at bounding box center [244, 138] width 201 height 6
drag, startPoint x: 162, startPoint y: 139, endPoint x: 149, endPoint y: 139, distance: 13.4
click at [149, 139] on li "dans : beroep" at bounding box center [244, 138] width 201 height 6
drag, startPoint x: 146, startPoint y: 133, endPoint x: 155, endPoint y: 133, distance: 9.1
click at [155, 133] on li "ballerina : meel" at bounding box center [244, 132] width 201 height 6
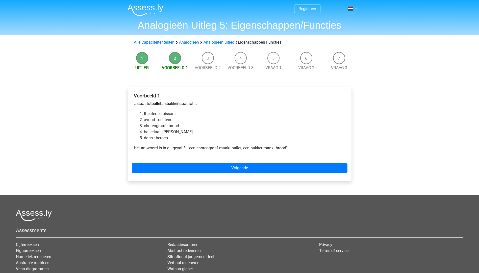
drag, startPoint x: 155, startPoint y: 133, endPoint x: 148, endPoint y: 125, distance: 10.2
click at [148, 125] on li "choreograaf : brood" at bounding box center [244, 126] width 201 height 6
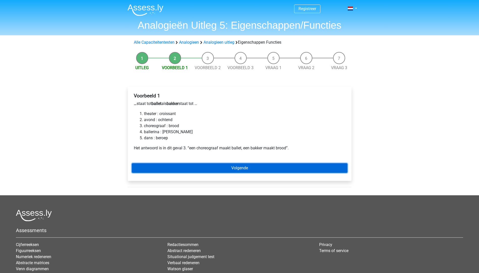
click at [190, 166] on link "Volgende" at bounding box center [240, 168] width 216 height 10
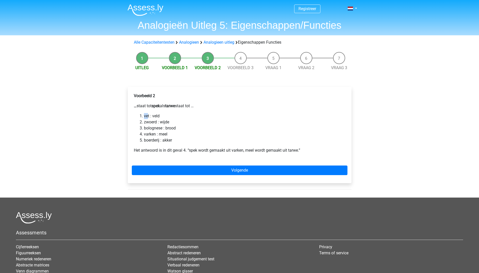
drag, startPoint x: 145, startPoint y: 116, endPoint x: 148, endPoint y: 117, distance: 4.1
click at [148, 117] on li "vet : veld" at bounding box center [244, 116] width 201 height 6
click at [145, 123] on li "zwoerd : wijde" at bounding box center [244, 122] width 201 height 6
drag, startPoint x: 148, startPoint y: 135, endPoint x: 154, endPoint y: 135, distance: 6.1
click at [154, 135] on li "varken : meel" at bounding box center [244, 134] width 201 height 6
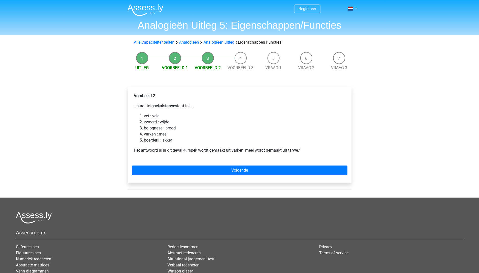
drag, startPoint x: 154, startPoint y: 135, endPoint x: 151, endPoint y: 107, distance: 28.3
click at [151, 107] on p "… staat tot spek als tarwe staat tot …" at bounding box center [239, 106] width 211 height 6
click at [164, 135] on li "varken : meel" at bounding box center [244, 134] width 201 height 6
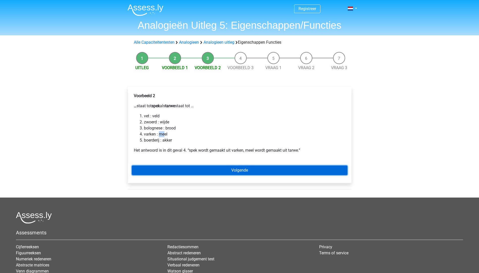
drag, startPoint x: 164, startPoint y: 135, endPoint x: 158, endPoint y: 166, distance: 32.0
click at [158, 166] on link "Volgende" at bounding box center [240, 171] width 216 height 10
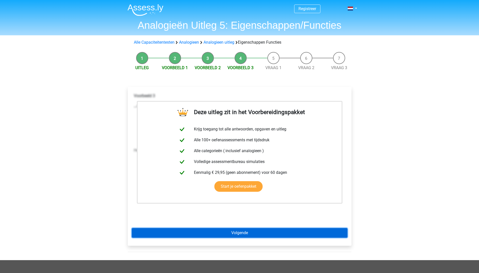
click at [236, 234] on link "Volgende" at bounding box center [240, 233] width 216 height 10
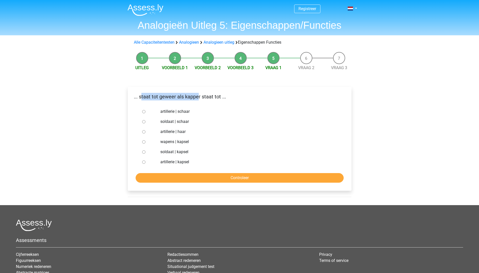
drag, startPoint x: 142, startPoint y: 97, endPoint x: 197, endPoint y: 101, distance: 55.4
click at [197, 101] on div "... staat tot geweer als kapper staat tot ..." at bounding box center [239, 99] width 223 height 12
drag, startPoint x: 197, startPoint y: 101, endPoint x: 215, endPoint y: 100, distance: 18.0
click at [215, 99] on p "... staat tot geweer als kapper staat tot ..." at bounding box center [240, 97] width 216 height 8
click at [168, 122] on label "soldaat | schaar" at bounding box center [247, 122] width 175 height 6
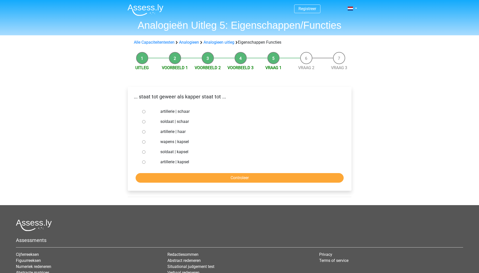
click at [145, 122] on input "soldaat | schaar" at bounding box center [143, 121] width 3 height 3
radio input "true"
click at [170, 176] on input "Controleer" at bounding box center [240, 178] width 208 height 10
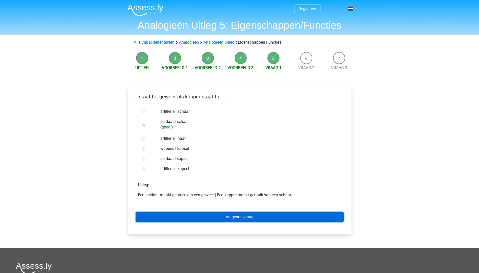
click at [180, 219] on link "Volgende vraag" at bounding box center [240, 217] width 208 height 10
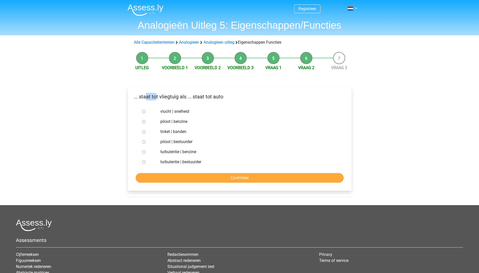
drag, startPoint x: 145, startPoint y: 97, endPoint x: 156, endPoint y: 95, distance: 11.3
click at [156, 95] on p "... staat tot vliegtuig als ... staat tot auto" at bounding box center [240, 97] width 216 height 8
drag, startPoint x: 157, startPoint y: 95, endPoint x: 177, endPoint y: 98, distance: 20.6
click at [177, 98] on p "... staat tot vliegtuig als ... staat tot auto" at bounding box center [240, 97] width 216 height 8
click at [168, 141] on label "piloot | bestuurder" at bounding box center [247, 142] width 175 height 6
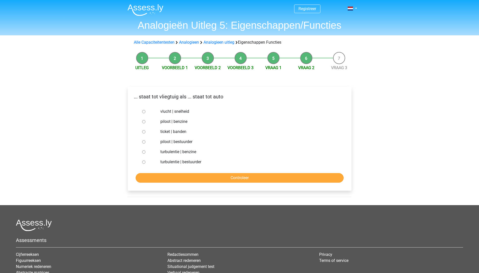
click at [145, 141] on input "piloot | bestuurder" at bounding box center [143, 141] width 3 height 3
radio input "true"
click at [170, 176] on input "Controleer" at bounding box center [240, 178] width 208 height 10
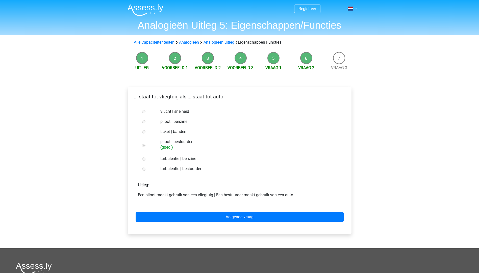
click at [171, 211] on div "Volgende vraag" at bounding box center [240, 216] width 216 height 28
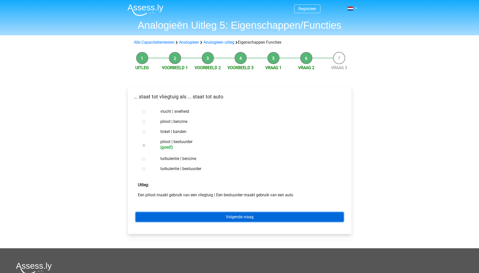
click at [172, 215] on link "Volgende vraag" at bounding box center [240, 217] width 208 height 10
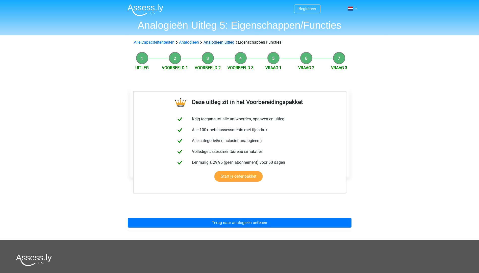
click at [220, 41] on link "Analogieen uitleg" at bounding box center [218, 42] width 31 height 5
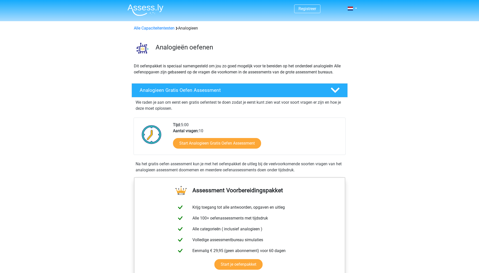
scroll to position [308, 0]
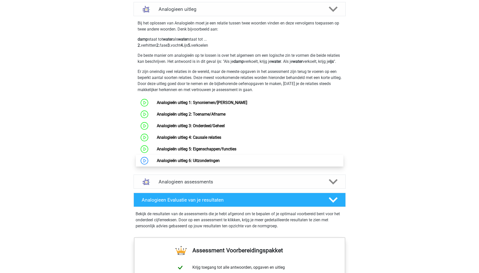
click at [192, 163] on link "Analogieën uitleg 6: Uitzonderingen" at bounding box center [188, 160] width 63 height 5
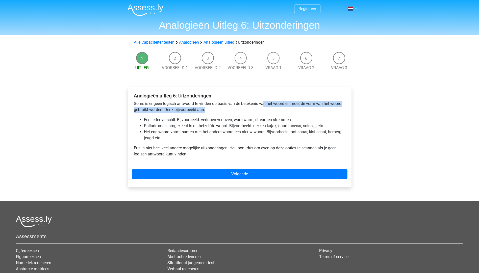
drag, startPoint x: 264, startPoint y: 102, endPoint x: 291, endPoint y: 108, distance: 26.8
click at [291, 108] on p "Soms is er geen logisch antwoord te vinden op basis van de betekenis van het wo…" at bounding box center [239, 107] width 211 height 12
click at [158, 127] on li "Palindromen, omgekeerd is dit hetzelfde woord. Bijvoorbeeld: nekken-kajak, daad…" at bounding box center [244, 126] width 201 height 6
drag, startPoint x: 143, startPoint y: 120, endPoint x: 188, endPoint y: 119, distance: 44.9
click at [188, 119] on ul "Een letter verschil. Bijvoorbeeld: verlopen-verloven, ware-warm, streamen-strem…" at bounding box center [239, 129] width 211 height 24
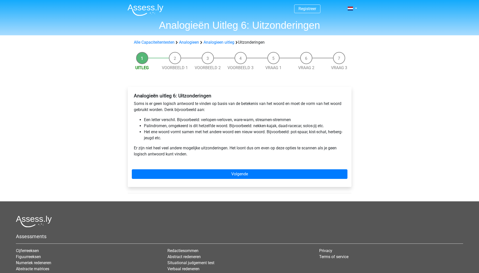
drag, startPoint x: 188, startPoint y: 119, endPoint x: 201, endPoint y: 120, distance: 13.4
click at [201, 120] on li "Een letter verschil. Bijvoorbeeld: verlopen-verloven, ware-warm, streamen-strem…" at bounding box center [244, 120] width 201 height 6
drag, startPoint x: 226, startPoint y: 120, endPoint x: 255, endPoint y: 124, distance: 29.3
click at [255, 124] on ul "Een letter verschil. Bijvoorbeeld: verlopen-verloven, ware-warm, streamen-strem…" at bounding box center [239, 129] width 211 height 24
drag, startPoint x: 255, startPoint y: 124, endPoint x: 232, endPoint y: 123, distance: 22.7
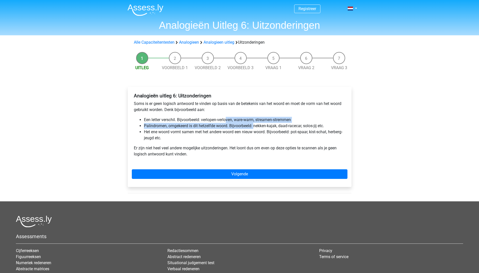
click at [232, 123] on li "Palindromen, omgekeerd is dit hetzelfde woord. Bijvoorbeeld: nekken-kajak, daad…" at bounding box center [244, 126] width 201 height 6
drag, startPoint x: 282, startPoint y: 120, endPoint x: 294, endPoint y: 121, distance: 11.4
click at [294, 121] on li "Een letter verschil. Bijvoorbeeld: verlopen-verloven, ware-warm, streamen-strem…" at bounding box center [244, 120] width 201 height 6
click at [165, 128] on li "Palindromen, omgekeerd is dit hetzelfde woord. Bijvoorbeeld: nekken-kajak, daad…" at bounding box center [244, 126] width 201 height 6
drag, startPoint x: 165, startPoint y: 128, endPoint x: 145, endPoint y: 126, distance: 20.1
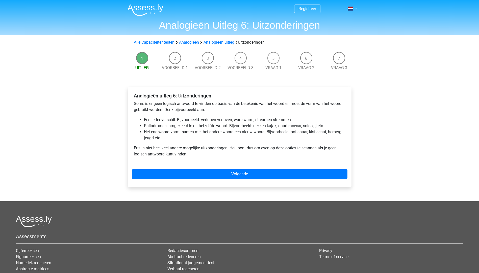
click at [145, 126] on li "Palindromen, omgekeerd is dit hetzelfde woord. Bijvoorbeeld: nekken-kajak, daad…" at bounding box center [244, 126] width 201 height 6
drag, startPoint x: 273, startPoint y: 127, endPoint x: 330, endPoint y: 125, distance: 57.5
click at [330, 125] on li "Palindromen, omgekeerd is dit hetzelfde woord. Bijvoorbeeld: nekken-kajak, daad…" at bounding box center [244, 126] width 201 height 6
click at [239, 133] on li "Het ene woord vormt samen met het andere woord een nieuw woord. Bijvoorbeeld: p…" at bounding box center [244, 135] width 201 height 12
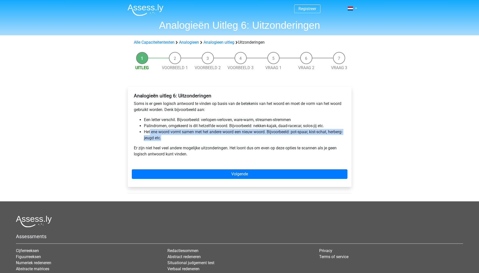
drag, startPoint x: 150, startPoint y: 133, endPoint x: 185, endPoint y: 137, distance: 35.8
click at [185, 137] on li "Het ene woord vormt samen met het andere woord een nieuw woord. Bijvoorbeeld: p…" at bounding box center [244, 135] width 201 height 12
click at [264, 136] on li "Het ene woord vormt samen met het andere woord een nieuw woord. Bijvoorbeeld: p…" at bounding box center [244, 135] width 201 height 12
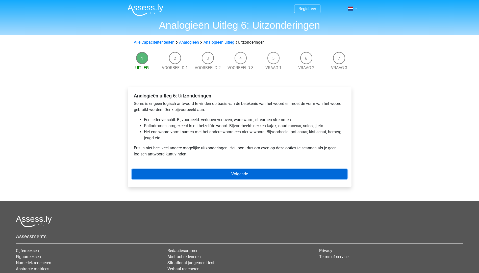
click at [204, 173] on link "Volgende" at bounding box center [240, 174] width 216 height 10
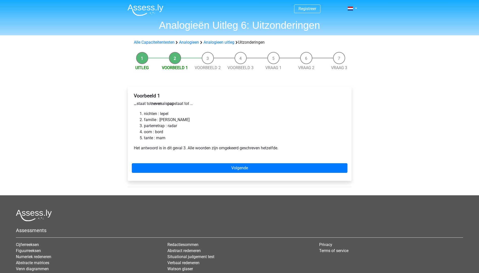
click at [146, 115] on li "nichten : lepel" at bounding box center [244, 114] width 201 height 6
click at [179, 104] on p "… staat tot neven als pap staat tot …" at bounding box center [239, 104] width 211 height 6
drag, startPoint x: 171, startPoint y: 104, endPoint x: 173, endPoint y: 105, distance: 2.9
click at [173, 105] on p "… staat tot neven als pap staat tot …" at bounding box center [239, 104] width 211 height 6
drag, startPoint x: 173, startPoint y: 105, endPoint x: 144, endPoint y: 119, distance: 32.5
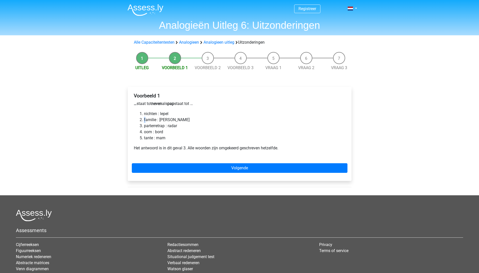
click at [144, 119] on li "familie : gersten" at bounding box center [244, 120] width 201 height 6
drag, startPoint x: 144, startPoint y: 119, endPoint x: 152, endPoint y: 121, distance: 8.0
click at [152, 121] on li "familie : gersten" at bounding box center [244, 120] width 201 height 6
click at [147, 127] on li "parterretrap : radar" at bounding box center [244, 126] width 201 height 6
drag, startPoint x: 147, startPoint y: 127, endPoint x: 150, endPoint y: 148, distance: 20.3
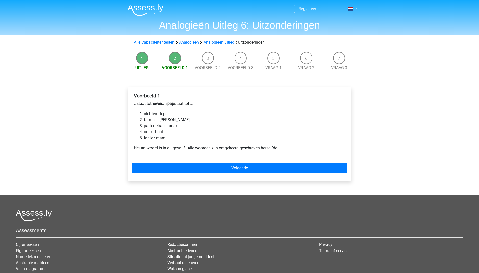
click at [150, 148] on p "Het antwoord is in dit geval 3. Alle woorden zijn omgekeerd geschreven hetzelfd…" at bounding box center [239, 148] width 211 height 6
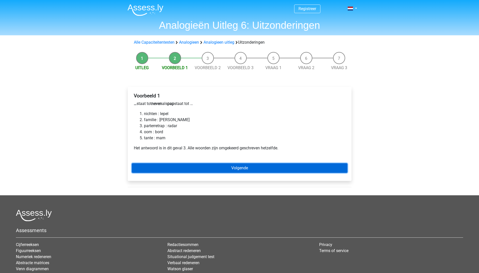
click at [168, 163] on link "Volgende" at bounding box center [240, 168] width 216 height 10
click at [163, 166] on link "Volgende" at bounding box center [240, 168] width 216 height 10
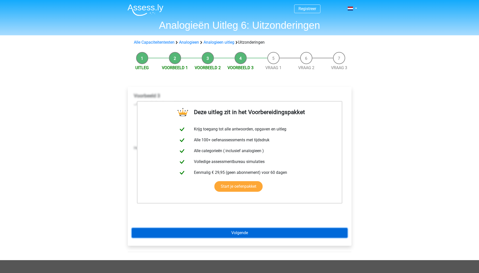
click at [212, 235] on link "Volgende" at bounding box center [240, 233] width 216 height 10
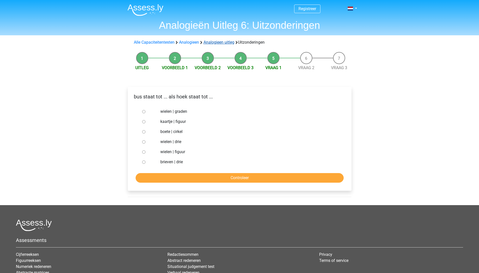
click at [218, 42] on link "Analogieen uitleg" at bounding box center [218, 42] width 31 height 5
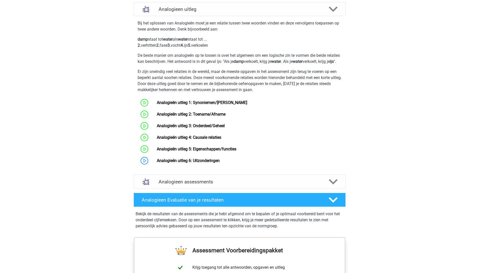
scroll to position [333, 0]
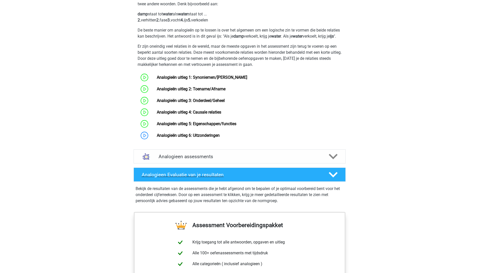
click at [332, 179] on icon at bounding box center [333, 174] width 9 height 9
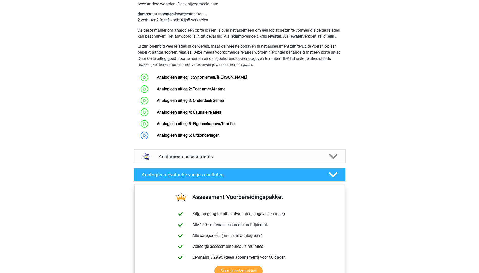
click at [330, 177] on polygon at bounding box center [333, 175] width 9 height 6
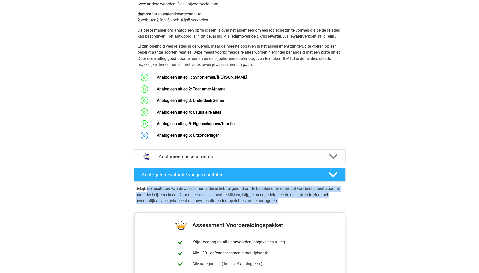
drag, startPoint x: 148, startPoint y: 197, endPoint x: 284, endPoint y: 205, distance: 136.2
click at [284, 204] on p "Bekijk de resultaten van de assessments die je hebt afgerond om te bepalen of j…" at bounding box center [240, 195] width 208 height 18
click at [225, 204] on p "Bekijk de resultaten van de assessments die je hebt afgerond om te bepalen of j…" at bounding box center [240, 195] width 208 height 18
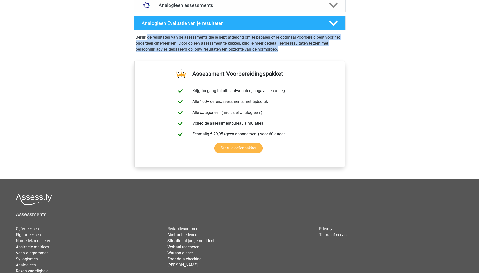
scroll to position [383, 0]
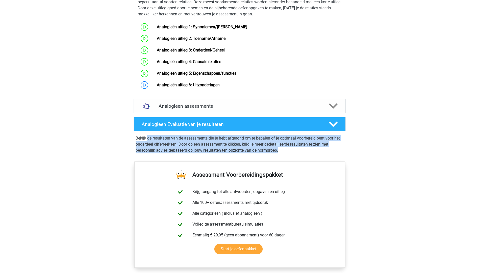
click at [208, 109] on h4 "Analogieen assessments" at bounding box center [239, 106] width 162 height 6
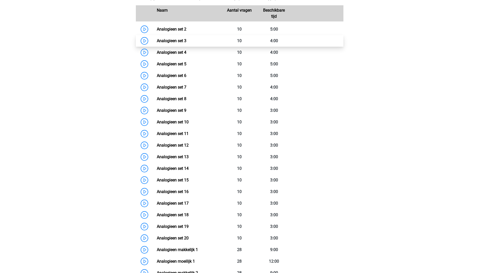
scroll to position [416, 0]
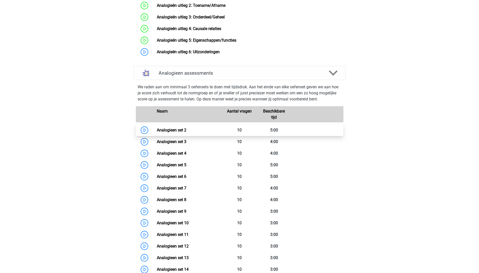
click at [161, 132] on link "Analogieen set 2" at bounding box center [172, 130] width 30 height 5
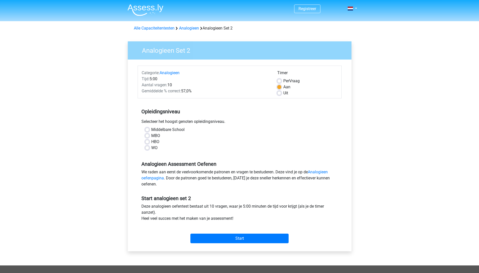
click at [153, 139] on label "HBO" at bounding box center [155, 142] width 8 height 6
click at [149, 139] on input "HBO" at bounding box center [147, 141] width 4 height 5
radio input "true"
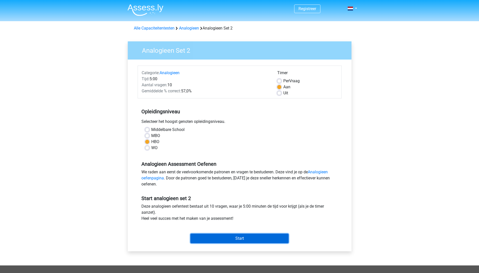
click at [206, 240] on input "Start" at bounding box center [239, 239] width 98 height 10
click at [214, 238] on input "Start" at bounding box center [239, 239] width 98 height 10
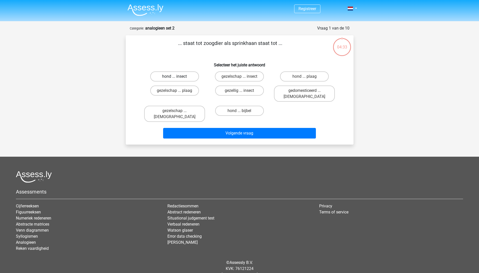
click at [170, 74] on label "hond ... insect" at bounding box center [174, 76] width 49 height 10
click at [174, 76] on input "hond ... insect" at bounding box center [175, 77] width 3 height 3
radio input "true"
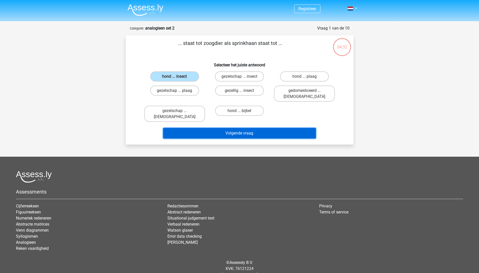
click at [232, 128] on button "Volgende vraag" at bounding box center [239, 133] width 153 height 11
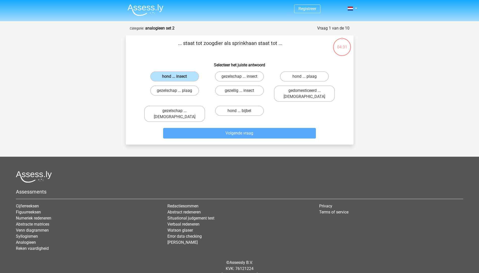
scroll to position [5, 0]
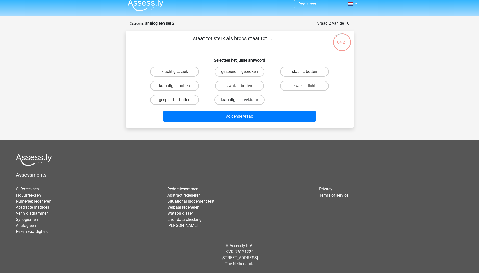
click at [244, 100] on label "krachtig ... breekbaar" at bounding box center [239, 100] width 50 height 10
click at [243, 100] on input "krachtig ... breekbaar" at bounding box center [240, 101] width 3 height 3
radio input "true"
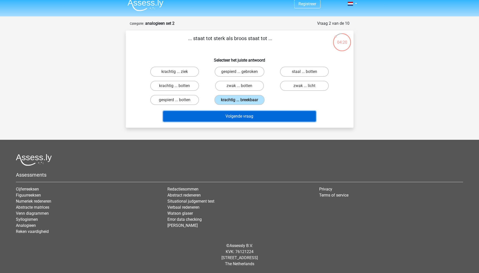
click at [234, 116] on button "Volgende vraag" at bounding box center [239, 116] width 153 height 11
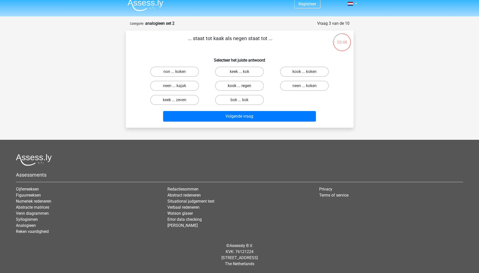
click at [227, 86] on label "kook ... regen" at bounding box center [239, 86] width 49 height 10
click at [239, 86] on input "kook ... regen" at bounding box center [240, 87] width 3 height 3
radio input "true"
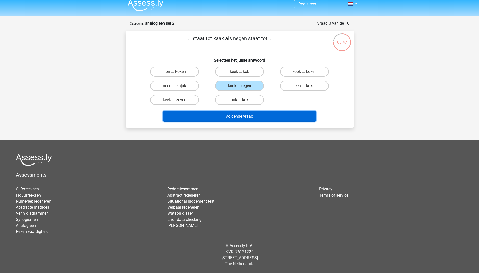
click at [234, 118] on button "Volgende vraag" at bounding box center [239, 116] width 153 height 11
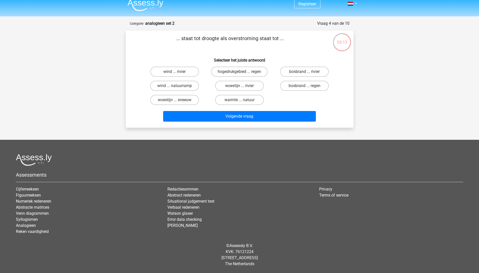
click at [305, 86] on input "bosbrand ... regen" at bounding box center [305, 87] width 3 height 3
radio input "true"
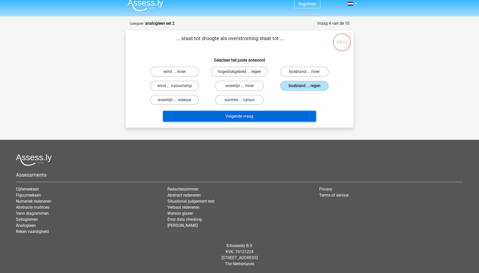
click at [254, 118] on button "Volgende vraag" at bounding box center [239, 116] width 153 height 11
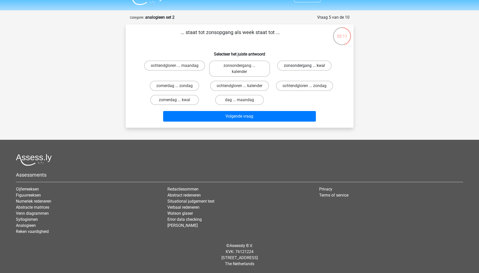
click at [291, 66] on label "zonsondergang ... kwal" at bounding box center [304, 66] width 54 height 10
click at [304, 66] on input "zonsondergang ... kwal" at bounding box center [305, 67] width 3 height 3
radio input "true"
click at [292, 66] on label "zonsondergang ... kwal" at bounding box center [304, 66] width 54 height 10
click at [304, 66] on input "zonsondergang ... kwal" at bounding box center [305, 67] width 3 height 3
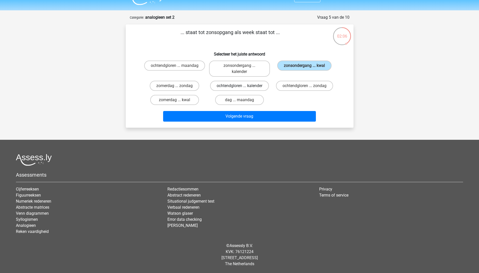
click at [224, 86] on label "ochtendgloren ... kalender" at bounding box center [239, 86] width 59 height 10
click at [239, 86] on input "ochtendgloren ... kalender" at bounding box center [240, 87] width 3 height 3
radio input "true"
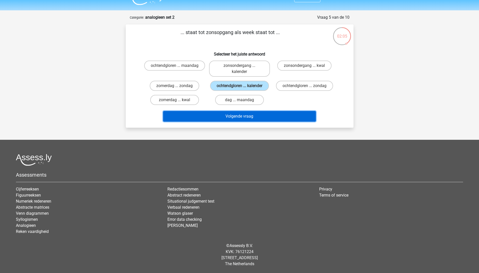
click at [253, 114] on button "Volgende vraag" at bounding box center [239, 116] width 153 height 11
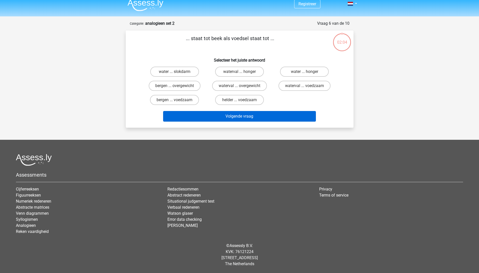
scroll to position [5, 0]
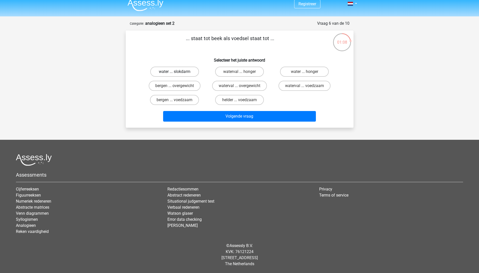
click at [171, 70] on label "water ... slokdarm" at bounding box center [174, 72] width 49 height 10
click at [174, 72] on input "water ... slokdarm" at bounding box center [175, 73] width 3 height 3
radio input "true"
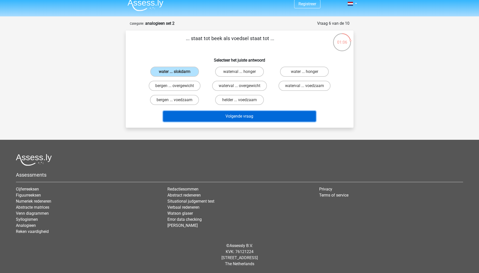
click at [244, 115] on button "Volgende vraag" at bounding box center [239, 116] width 153 height 11
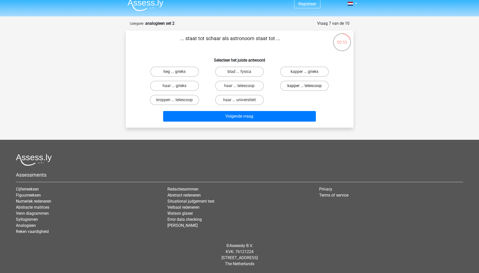
click at [296, 86] on label "kapper ... telescoop" at bounding box center [304, 86] width 49 height 10
click at [304, 86] on input "kapper ... telescoop" at bounding box center [305, 87] width 3 height 3
radio input "true"
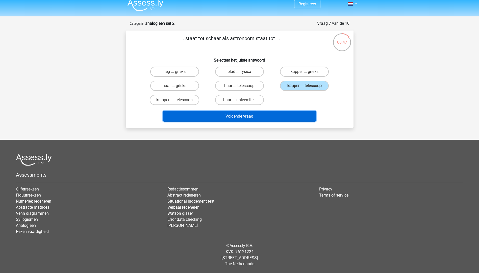
click at [206, 114] on button "Volgende vraag" at bounding box center [239, 116] width 153 height 11
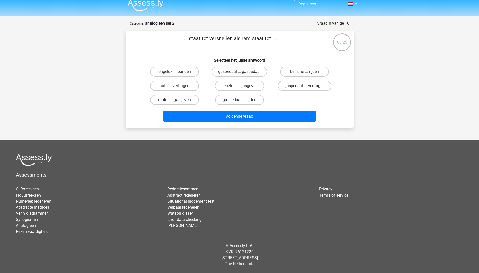
click at [286, 85] on label "gaspedaal ... vertragen" at bounding box center [304, 86] width 53 height 10
click at [304, 86] on input "gaspedaal ... vertragen" at bounding box center [305, 87] width 3 height 3
radio input "true"
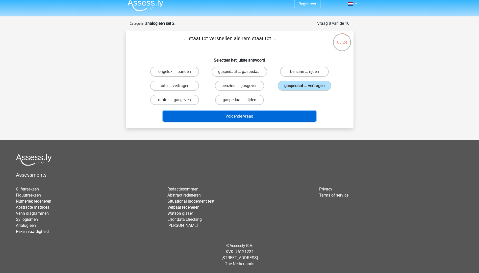
click at [220, 115] on button "Volgende vraag" at bounding box center [239, 116] width 153 height 11
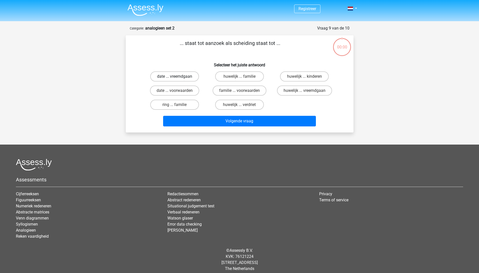
scroll to position [5, 0]
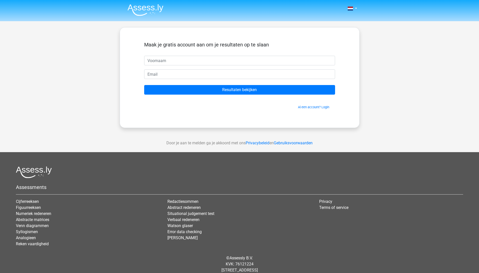
click at [164, 64] on input "text" at bounding box center [239, 61] width 191 height 10
click at [197, 58] on input "text" at bounding box center [239, 61] width 191 height 10
type input "Danique"
type input "v"
type input "a"
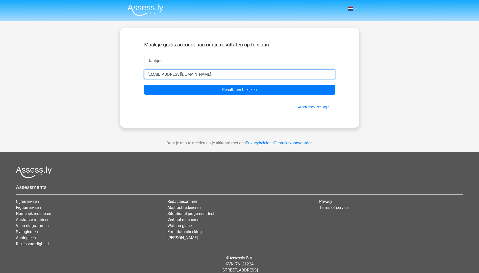
type input "[EMAIL_ADDRESS][DOMAIN_NAME]"
click at [144, 85] on input "Resultaten bekijken" at bounding box center [239, 90] width 191 height 10
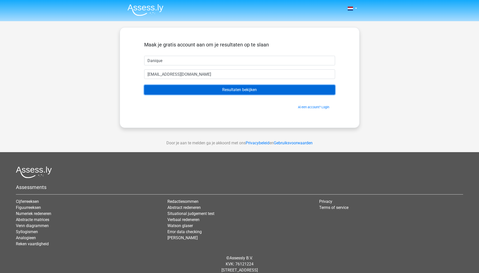
click at [215, 92] on input "Resultaten bekijken" at bounding box center [239, 90] width 191 height 10
click at [193, 91] on input "Resultaten bekijken" at bounding box center [239, 90] width 191 height 10
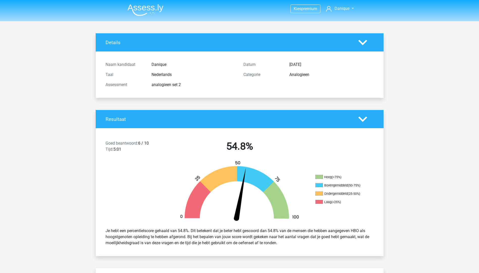
drag, startPoint x: 276, startPoint y: 237, endPoint x: 312, endPoint y: 242, distance: 37.1
click at [312, 242] on div "Je hebt een percentielscore gehaald van 54.8%. Dit betekent dat je beter hebt g…" at bounding box center [240, 237] width 276 height 22
click at [150, 245] on div "Je hebt een percentielscore gehaald van 54.8%. Dit betekent dat je beter hebt g…" at bounding box center [240, 237] width 276 height 22
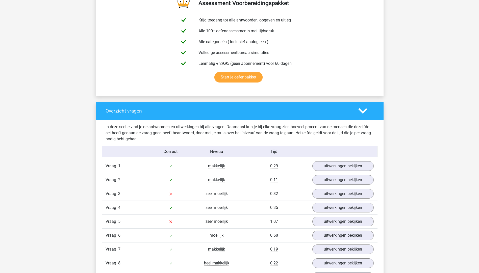
scroll to position [328, 0]
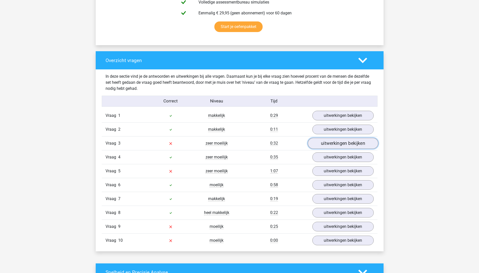
click at [328, 144] on link "uitwerkingen bekijken" at bounding box center [342, 143] width 70 height 11
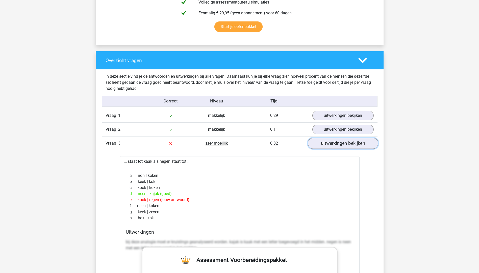
click at [333, 144] on link "uitwerkingen bekijken" at bounding box center [342, 143] width 70 height 11
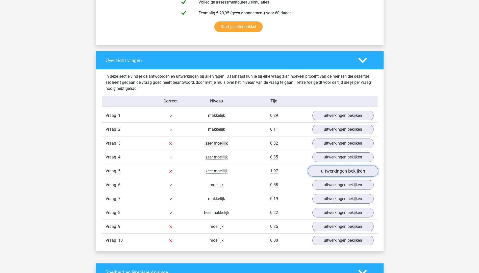
click at [344, 170] on link "uitwerkingen bekijken" at bounding box center [342, 171] width 70 height 11
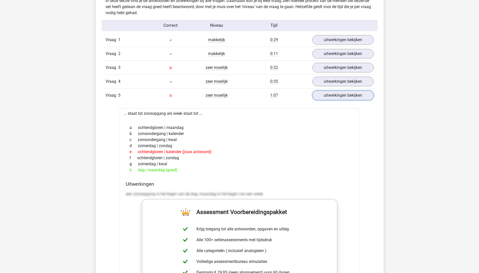
scroll to position [353, 0]
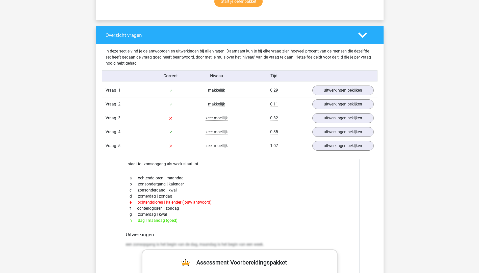
click at [285, 147] on div "1:07" at bounding box center [273, 146] width 69 height 6
click at [127, 146] on div "Vraag 5" at bounding box center [125, 146] width 46 height 6
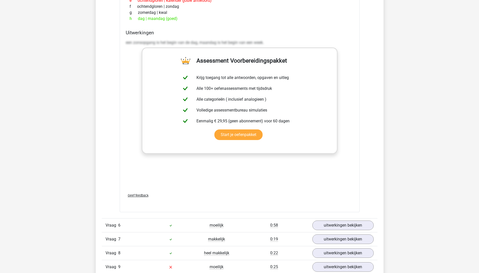
scroll to position [606, 0]
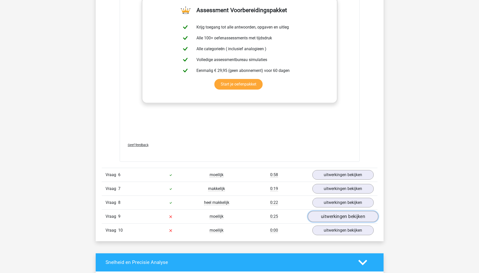
click at [325, 217] on link "uitwerkingen bekijken" at bounding box center [342, 216] width 70 height 11
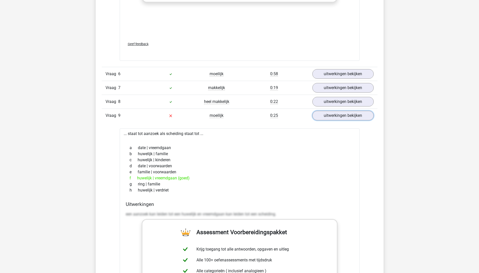
scroll to position [732, 0]
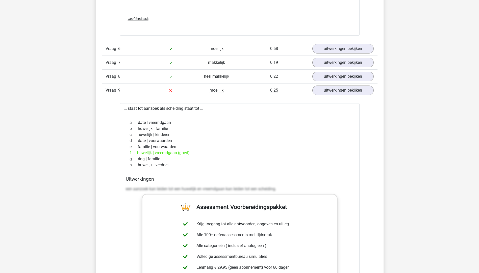
click at [166, 179] on h4 "Uitwerkingen" at bounding box center [240, 179] width 228 height 6
click at [147, 185] on div "een aanzoek kan leiden tot een huwelijk en vreemdgaan kan leiden tot een scheid…" at bounding box center [240, 191] width 228 height 14
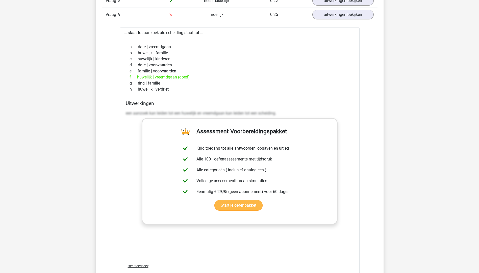
scroll to position [707, 0]
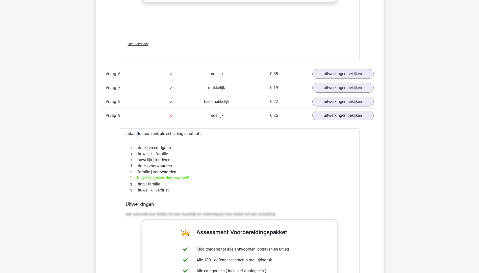
click at [123, 134] on div "... staat tot aanzoek als scheiding staat tot ... a date | vreemdgaan b huwelij…" at bounding box center [240, 255] width 240 height 255
drag, startPoint x: 123, startPoint y: 134, endPoint x: 148, endPoint y: 135, distance: 25.2
click at [148, 135] on div "... staat tot aanzoek als scheiding staat tot ... a date | vreemdgaan b huwelij…" at bounding box center [240, 255] width 240 height 255
click at [153, 134] on div "... staat tot aanzoek als scheiding staat tot ... a date | vreemdgaan b huwelij…" at bounding box center [240, 255] width 240 height 255
click at [124, 134] on div "... staat tot aanzoek als scheiding staat tot ... a date | vreemdgaan b huwelij…" at bounding box center [240, 255] width 240 height 255
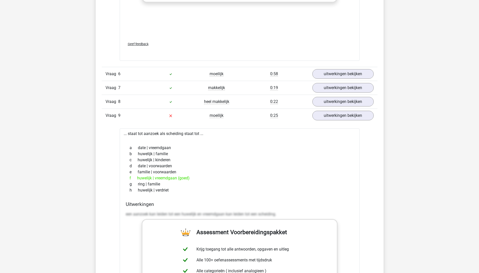
click at [202, 133] on div "... staat tot aanzoek als scheiding staat tot ... a date | vreemdgaan b huwelij…" at bounding box center [240, 255] width 240 height 255
click at [170, 135] on div "... staat tot aanzoek als scheiding staat tot ... a date | vreemdgaan b huwelij…" at bounding box center [240, 255] width 240 height 255
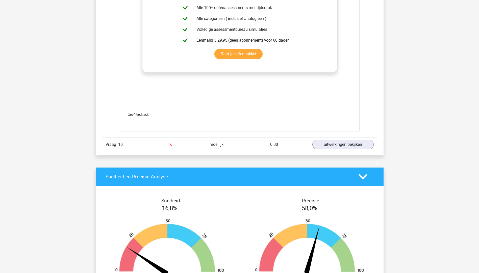
scroll to position [1035, 0]
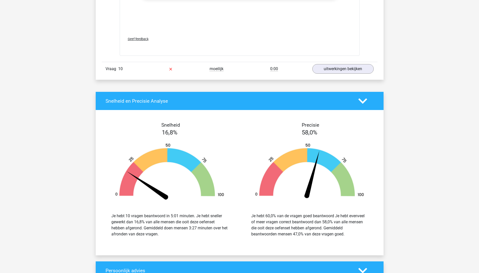
click at [257, 70] on div "0:00" at bounding box center [273, 69] width 69 height 6
click at [334, 71] on link "uitwerkingen bekijken" at bounding box center [342, 68] width 70 height 11
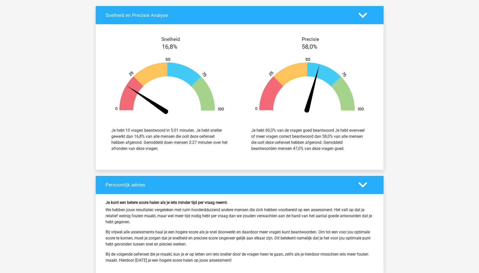
scroll to position [1413, 0]
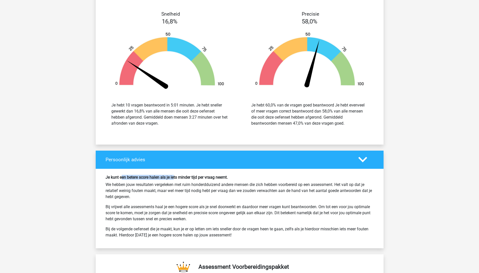
drag, startPoint x: 122, startPoint y: 177, endPoint x: 191, endPoint y: 177, distance: 69.1
click at [187, 177] on h6 "Je kunt een betere score halen als je iets minder tijd per vraag neemt." at bounding box center [239, 177] width 268 height 5
drag, startPoint x: 191, startPoint y: 177, endPoint x: 202, endPoint y: 177, distance: 11.6
click at [202, 177] on h6 "Je kunt een betere score halen als je iets minder tijd per vraag neemt." at bounding box center [239, 177] width 268 height 5
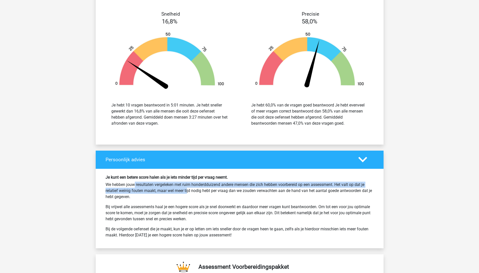
drag, startPoint x: 114, startPoint y: 185, endPoint x: 169, endPoint y: 190, distance: 55.5
click at [169, 190] on p "We hebben jouw resultaten vergeleken met ruim honderdduizend andere mensen die …" at bounding box center [239, 191] width 268 height 18
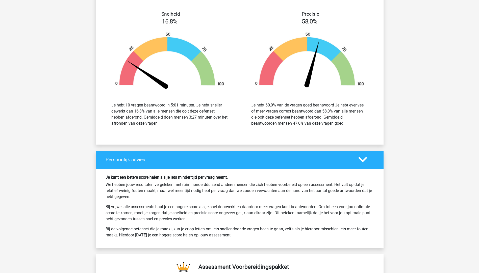
drag, startPoint x: 169, startPoint y: 190, endPoint x: 178, endPoint y: 190, distance: 8.8
click at [178, 190] on p "We hebben jouw resultaten vergeleken met ruim honderdduizend andere mensen die …" at bounding box center [239, 191] width 268 height 18
drag, startPoint x: 167, startPoint y: 192, endPoint x: 190, endPoint y: 195, distance: 23.1
click at [190, 195] on p "We hebben jouw resultaten vergeleken met ruim honderdduizend andere mensen die …" at bounding box center [239, 191] width 268 height 18
drag, startPoint x: 190, startPoint y: 195, endPoint x: 172, endPoint y: 201, distance: 19.2
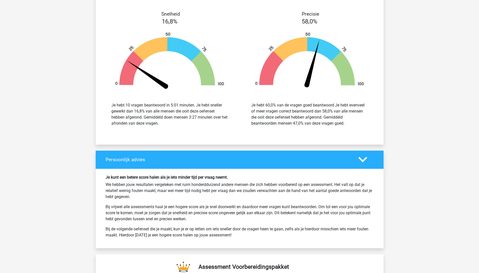
click at [172, 201] on div "Je kunt een betere score halen als je iets minder tijd per vraag neemt. We hebb…" at bounding box center [240, 208] width 276 height 67
drag, startPoint x: 106, startPoint y: 207, endPoint x: 202, endPoint y: 219, distance: 96.8
click at [202, 219] on p "Bij vrijwel alle assessments haal je een hogere score als je snel doorwerkt en …" at bounding box center [239, 213] width 268 height 18
click at [112, 226] on p "Bij de volgende oefenset die je maakt, kun je er op letten om iets sneller door…" at bounding box center [239, 232] width 268 height 12
drag, startPoint x: 129, startPoint y: 236, endPoint x: 199, endPoint y: 240, distance: 69.8
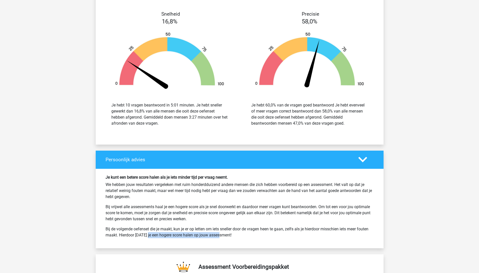
click at [199, 240] on div "Je kunt een betere score halen als je iets minder tijd per vraag neemt. We hebb…" at bounding box center [240, 208] width 276 height 67
drag, startPoint x: 199, startPoint y: 240, endPoint x: 174, endPoint y: 233, distance: 26.5
click at [174, 233] on p "Bij de volgende oefenset die je maakt, kun je er op letten om iets sneller door…" at bounding box center [239, 232] width 268 height 12
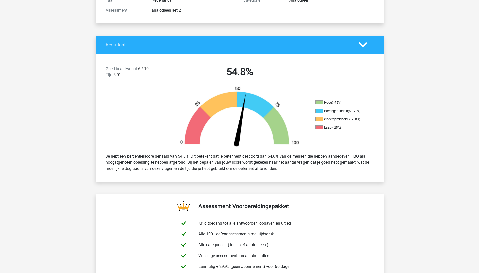
scroll to position [0, 0]
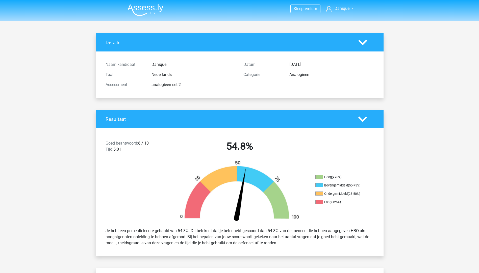
click at [150, 20] on header "Kies premium [GEOGRAPHIC_DATA] [EMAIL_ADDRESS][DOMAIN_NAME]" at bounding box center [239, 10] width 479 height 21
click at [145, 13] on img at bounding box center [145, 10] width 36 height 12
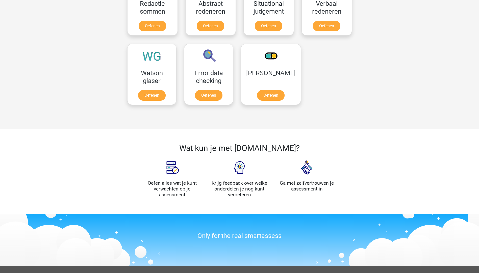
scroll to position [527, 0]
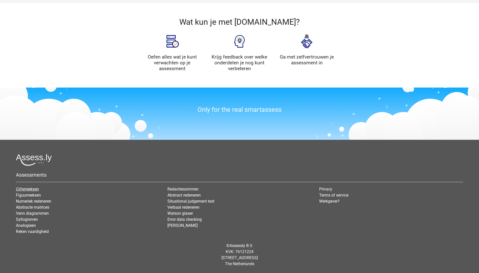
click at [27, 190] on link "Cijferreeksen" at bounding box center [27, 189] width 23 height 5
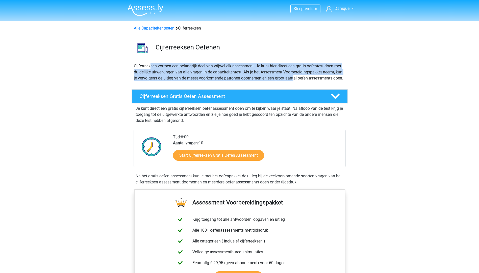
drag, startPoint x: 151, startPoint y: 65, endPoint x: 294, endPoint y: 80, distance: 144.2
click at [295, 80] on p "Cijferreeksen vormen een belangrijk deel van vrijwel elk assessment. Je kunt hi…" at bounding box center [239, 72] width 211 height 18
click at [162, 80] on p "Cijferreeksen vormen een belangrijk deel van vrijwel elk assessment. Je kunt hi…" at bounding box center [239, 72] width 211 height 18
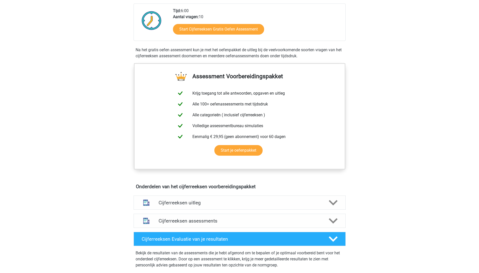
scroll to position [177, 0]
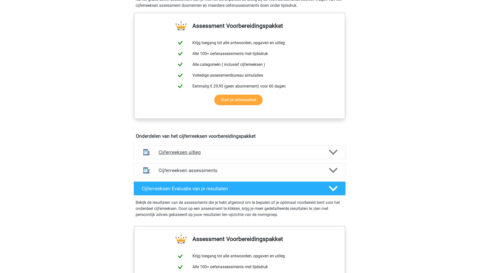
click at [201, 155] on h4 "Cijferreeksen uitleg" at bounding box center [239, 152] width 162 height 6
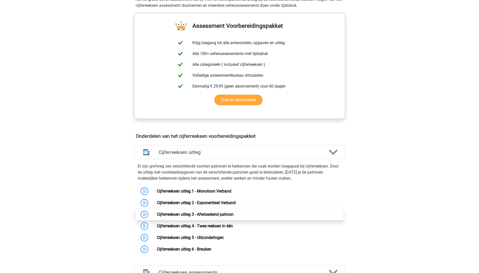
scroll to position [227, 0]
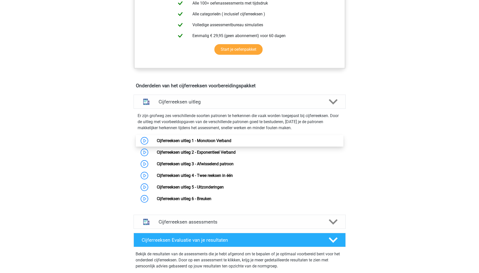
click at [159, 143] on link "Cijferreeksen uitleg 1 - Monotoon Verband" at bounding box center [194, 140] width 74 height 5
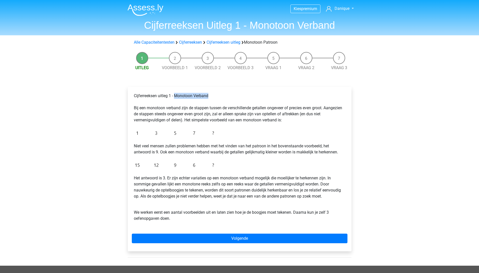
drag, startPoint x: 175, startPoint y: 97, endPoint x: 210, endPoint y: 97, distance: 34.6
click at [210, 97] on p "Cijferreeksen uitleg 1 - Monotoon Verband Bij een monotoon verband zijn de stap…" at bounding box center [239, 108] width 211 height 30
drag, startPoint x: 210, startPoint y: 97, endPoint x: 135, endPoint y: 120, distance: 78.5
click at [135, 120] on p "Cijferreeksen uitleg 1 - Monotoon Verband Bij een monotoon verband zijn de stap…" at bounding box center [239, 108] width 211 height 30
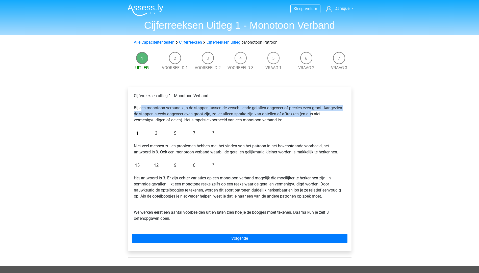
drag, startPoint x: 141, startPoint y: 106, endPoint x: 311, endPoint y: 114, distance: 170.5
click at [311, 114] on p "Cijferreeksen uitleg 1 - Monotoon Verband Bij een monotoon verband zijn de stap…" at bounding box center [239, 108] width 211 height 30
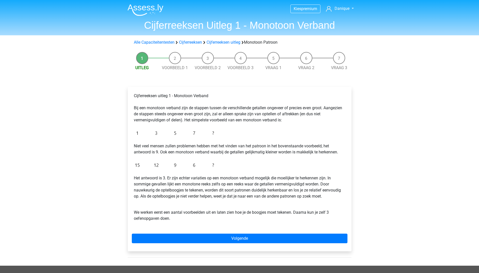
click at [165, 121] on p "Cijferreeksen uitleg 1 - Monotoon Verband Bij een monotoon verband zijn de stap…" at bounding box center [239, 108] width 211 height 30
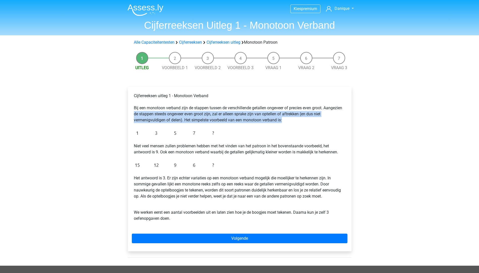
drag, startPoint x: 146, startPoint y: 115, endPoint x: 290, endPoint y: 119, distance: 144.4
click at [290, 119] on p "Cijferreeksen uitleg 1 - Monotoon Verband Bij een monotoon verband zijn de stap…" at bounding box center [239, 108] width 211 height 30
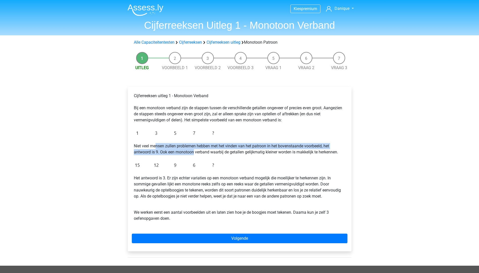
drag, startPoint x: 166, startPoint y: 153, endPoint x: 198, endPoint y: 152, distance: 31.6
click at [197, 152] on p "Niet veel mensen zullen problemen hebben met het vinden van het patroon in het …" at bounding box center [239, 149] width 211 height 12
click at [279, 146] on p "Niet veel mensen zullen problemen hebben met het vinden van het patroon in het …" at bounding box center [239, 149] width 211 height 12
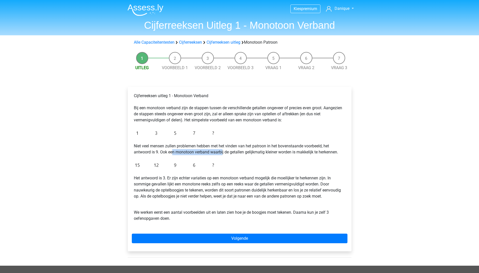
drag, startPoint x: 172, startPoint y: 153, endPoint x: 223, endPoint y: 155, distance: 50.7
click at [223, 155] on p "Niet veel mensen zullen problemen hebben met het vinden van het patroon in het …" at bounding box center [239, 149] width 211 height 12
click at [136, 165] on img at bounding box center [175, 165] width 83 height 12
click at [137, 166] on img at bounding box center [175, 165] width 83 height 12
click at [160, 168] on img at bounding box center [175, 165] width 83 height 12
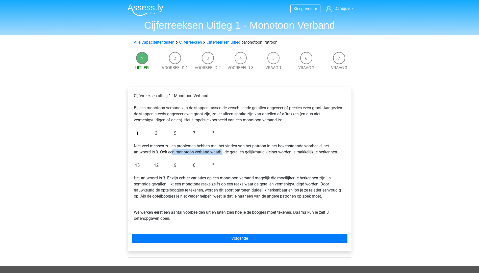
click at [180, 169] on img at bounding box center [175, 165] width 83 height 12
click at [194, 166] on img at bounding box center [175, 165] width 83 height 12
click at [205, 163] on img at bounding box center [175, 165] width 83 height 12
click at [172, 176] on p "Het antwoord is 3. Er zijn echter variaties op een monotoon verband mogelijk di…" at bounding box center [239, 187] width 211 height 24
drag, startPoint x: 172, startPoint y: 176, endPoint x: 220, endPoint y: 176, distance: 47.9
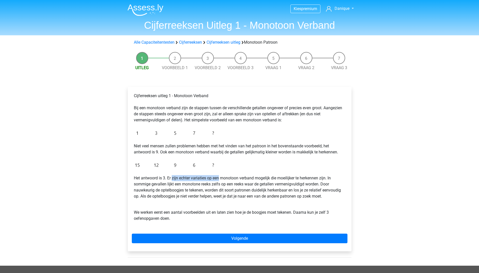
click at [220, 176] on p "Het antwoord is 3. Er zijn echter variaties op een monotoon verband mogelijk di…" at bounding box center [239, 187] width 211 height 24
drag, startPoint x: 220, startPoint y: 176, endPoint x: 141, endPoint y: 186, distance: 79.6
click at [141, 186] on p "Het antwoord is 3. Er zijn echter variaties op een monotoon verband mogelijk di…" at bounding box center [239, 187] width 211 height 24
drag, startPoint x: 147, startPoint y: 195, endPoint x: 193, endPoint y: 196, distance: 46.4
click at [193, 196] on p "Het antwoord is 3. Er zijn echter variaties op een monotoon verband mogelijk di…" at bounding box center [239, 187] width 211 height 24
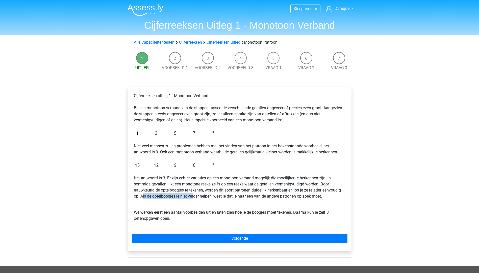
drag, startPoint x: 193, startPoint y: 196, endPoint x: 166, endPoint y: 198, distance: 27.9
click at [166, 198] on p "Het antwoord is 3. Er zijn echter variaties op een monotoon verband mogelijk di…" at bounding box center [239, 187] width 211 height 24
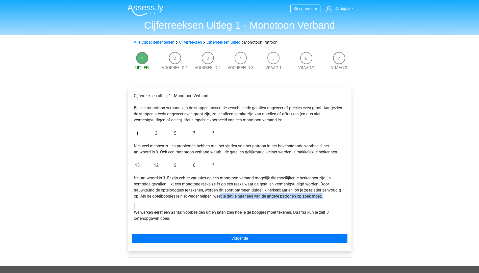
drag, startPoint x: 244, startPoint y: 197, endPoint x: 287, endPoint y: 201, distance: 43.3
click at [287, 201] on div "Cijferreeksen uitleg 1 - Monotoon Verband Bij een monotoon verband zijn de stap…" at bounding box center [240, 159] width 216 height 137
drag, startPoint x: 287, startPoint y: 201, endPoint x: 228, endPoint y: 206, distance: 59.7
click at [239, 205] on p "We werken eerst een aantal voorbeelden uit en laten zien hoe je de boogjes moet…" at bounding box center [239, 212] width 211 height 18
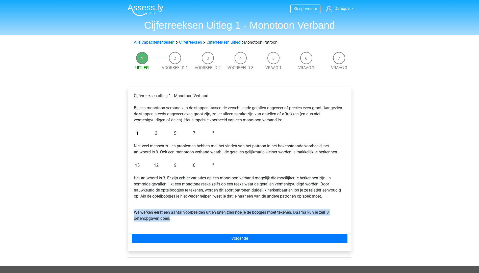
drag, startPoint x: 135, startPoint y: 212, endPoint x: 182, endPoint y: 217, distance: 47.5
click at [182, 217] on p "We werken eerst een aantal voorbeelden uit en laten zien hoe je de boogjes moet…" at bounding box center [239, 212] width 211 height 18
click at [286, 217] on p "We werken eerst een aantal voorbeelden uit en laten zien hoe je de boogjes moet…" at bounding box center [239, 212] width 211 height 18
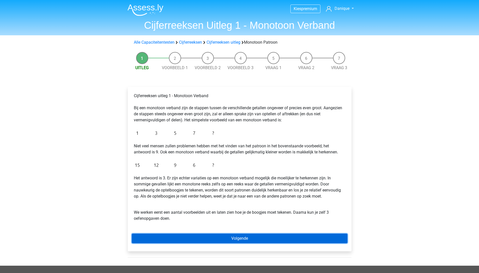
click at [169, 238] on link "Volgende" at bounding box center [240, 239] width 216 height 10
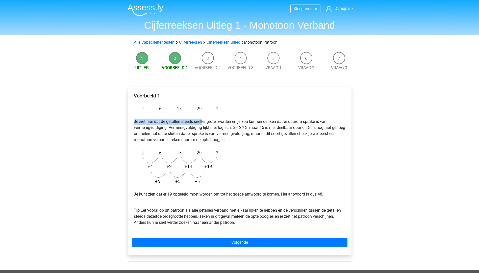
drag, startPoint x: 132, startPoint y: 122, endPoint x: 204, endPoint y: 121, distance: 72.4
click at [204, 121] on div "Voorbeeld 1 Je ziet hier dat de getallen steeds sneller groter worden en je zou…" at bounding box center [240, 161] width 216 height 141
drag, startPoint x: 204, startPoint y: 121, endPoint x: 212, endPoint y: 122, distance: 7.9
click at [212, 122] on p "Je ziet hier dat de getallen steeds sneller groter worden en je zou kunnen denk…" at bounding box center [239, 131] width 211 height 24
drag, startPoint x: 152, startPoint y: 128, endPoint x: 162, endPoint y: 128, distance: 10.1
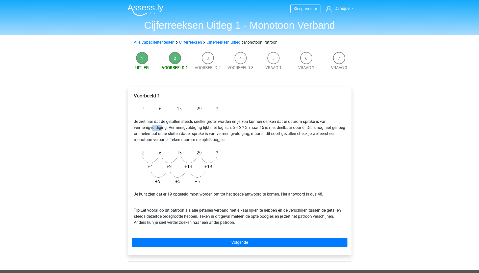
click at [162, 128] on p "Je ziet hier dat de getallen steeds sneller groter worden en je zou kunnen denk…" at bounding box center [239, 131] width 211 height 24
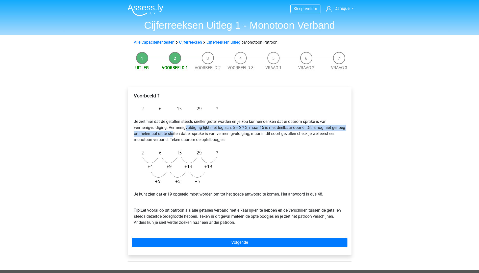
drag, startPoint x: 162, startPoint y: 128, endPoint x: 187, endPoint y: 132, distance: 25.3
click at [187, 132] on p "Je ziet hier dat de getallen steeds sneller groter worden en je zou kunnen denk…" at bounding box center [239, 131] width 211 height 24
drag, startPoint x: 187, startPoint y: 132, endPoint x: 228, endPoint y: 129, distance: 41.5
click at [228, 129] on p "Je ziet hier dat de getallen steeds sneller groter worden en je zou kunnen denk…" at bounding box center [239, 131] width 211 height 24
click at [237, 129] on p "Je ziet hier dat de getallen steeds sneller groter worden en je zou kunnen denk…" at bounding box center [239, 131] width 211 height 24
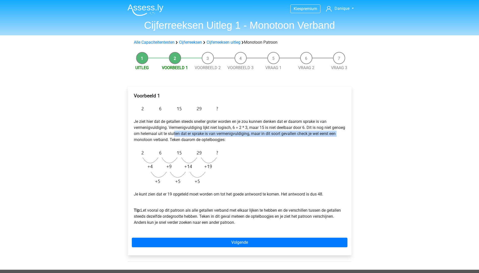
drag, startPoint x: 155, startPoint y: 138, endPoint x: 189, endPoint y: 134, distance: 34.0
click at [188, 134] on p "Je ziet hier dat de getallen steeds sneller groter worden en je zou kunnen denk…" at bounding box center [239, 131] width 211 height 24
drag, startPoint x: 189, startPoint y: 134, endPoint x: 201, endPoint y: 136, distance: 12.7
click at [201, 136] on p "Je ziet hier dat de getallen steeds sneller groter worden en je zou kunnen denk…" at bounding box center [239, 131] width 211 height 24
drag, startPoint x: 195, startPoint y: 194, endPoint x: 213, endPoint y: 193, distance: 18.7
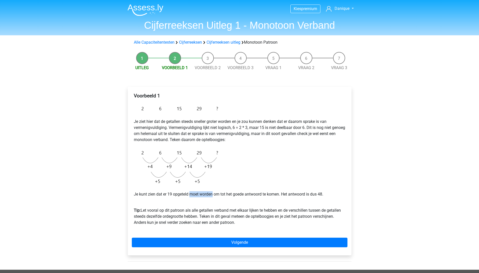
click at [213, 193] on p "Je kunt zien dat er 19 opgeteld moet worden om tot het goede antwoord te komen.…" at bounding box center [239, 194] width 211 height 6
drag, startPoint x: 213, startPoint y: 193, endPoint x: 183, endPoint y: 196, distance: 30.2
click at [181, 198] on div "Voorbeeld 1 Je ziet hier dat de getallen steeds sneller groter worden en je zou…" at bounding box center [240, 161] width 216 height 141
drag, startPoint x: 146, startPoint y: 208, endPoint x: 268, endPoint y: 222, distance: 122.7
click at [268, 222] on p "Tip: Let vooral op dit patroon als alle getallen verband met elkaar lijken te h…" at bounding box center [239, 213] width 211 height 24
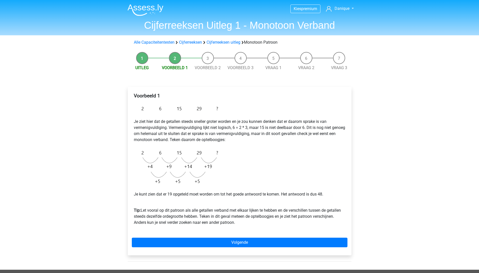
click at [180, 219] on p "Tip: Let vooral op dit patroon als alle getallen verband met elkaar lijken te h…" at bounding box center [239, 213] width 211 height 24
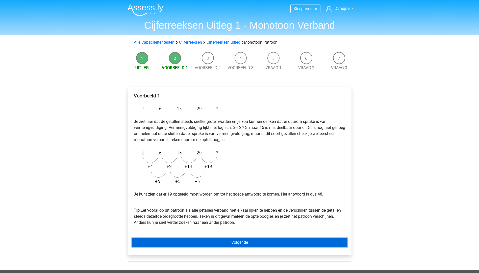
click at [195, 244] on link "Volgende" at bounding box center [240, 243] width 216 height 10
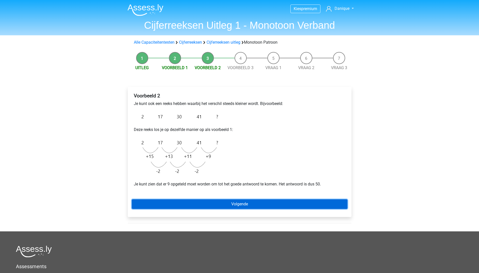
click at [240, 204] on link "Volgende" at bounding box center [240, 204] width 216 height 10
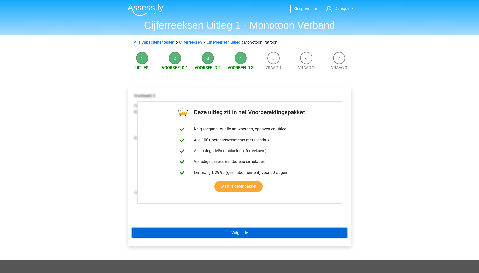
click at [228, 237] on link "Volgende" at bounding box center [240, 233] width 216 height 10
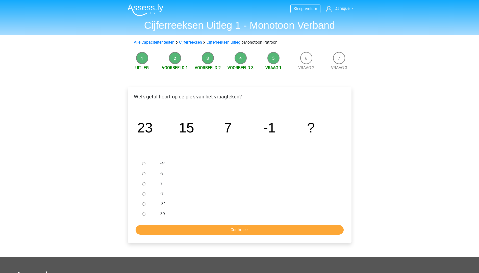
click at [156, 173] on div at bounding box center [148, 174] width 17 height 10
click at [144, 173] on input "-9" at bounding box center [143, 173] width 3 height 3
radio input "true"
click at [151, 229] on input "Controleer" at bounding box center [240, 230] width 208 height 10
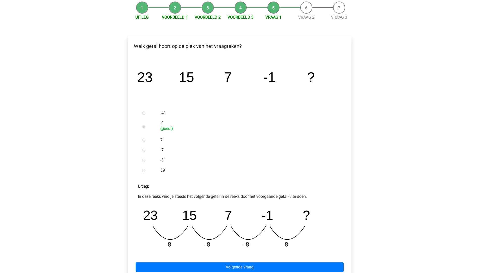
scroll to position [101, 0]
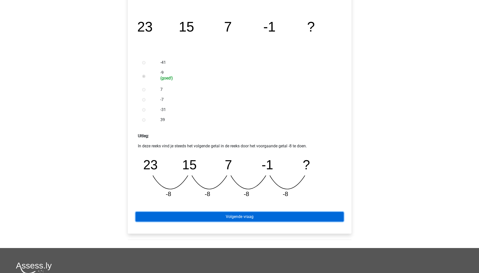
click at [197, 222] on link "Volgende vraag" at bounding box center [240, 217] width 208 height 10
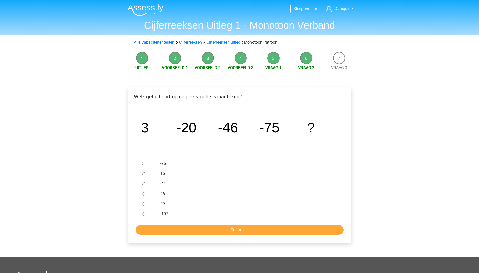
click at [161, 214] on label "-107" at bounding box center [247, 214] width 175 height 6
click at [145, 214] on input "-107" at bounding box center [143, 213] width 3 height 3
radio input "true"
click at [172, 227] on input "Controleer" at bounding box center [240, 230] width 208 height 10
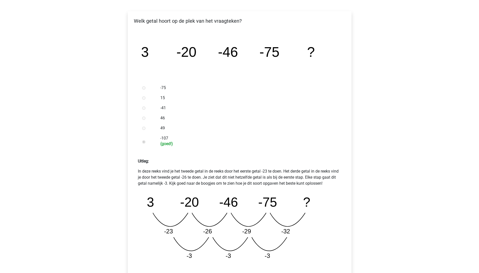
scroll to position [101, 0]
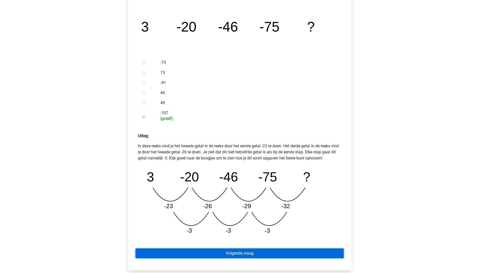
click at [181, 255] on link "Volgende vraag" at bounding box center [240, 254] width 208 height 10
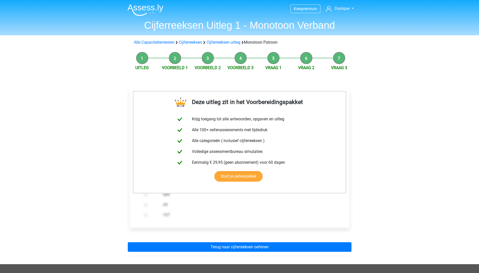
scroll to position [25, 0]
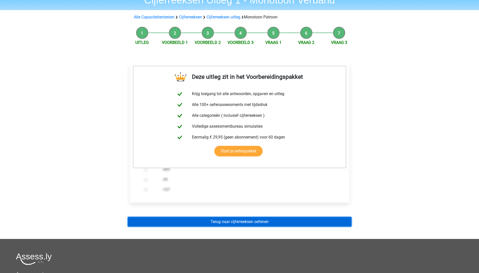
click at [217, 221] on link "Terug naar cijferreeksen oefenen" at bounding box center [240, 222] width 224 height 10
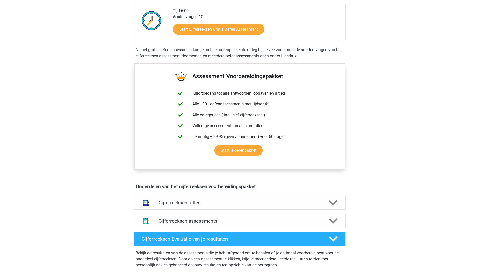
scroll to position [177, 0]
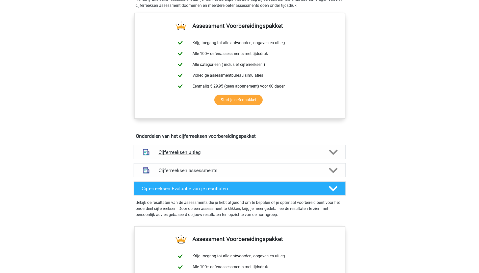
click at [210, 159] on div "Cijferreeksen uitleg" at bounding box center [239, 152] width 212 height 14
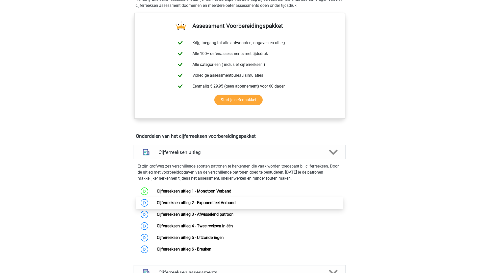
scroll to position [202, 0]
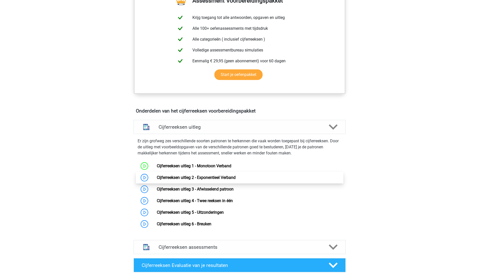
click at [157, 180] on link "Cijferreeksen uitleg 2 - Exponentieel Verband" at bounding box center [196, 177] width 79 height 5
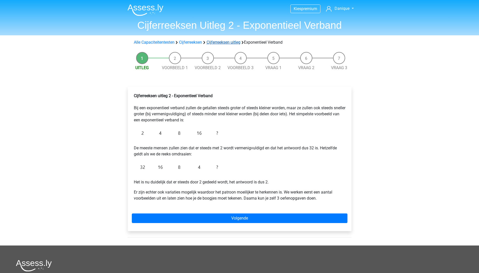
click at [218, 42] on link "Cijferreeksen uitleg" at bounding box center [223, 42] width 34 height 5
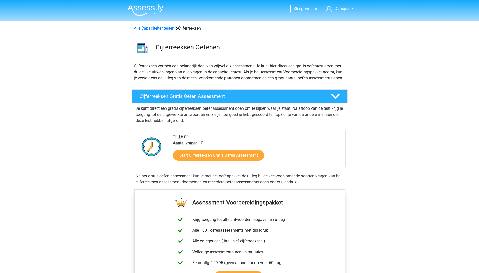
scroll to position [326, 0]
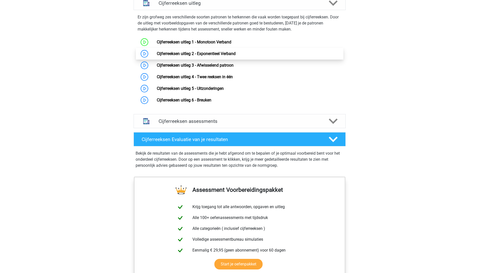
click at [202, 56] on link "Cijferreeksen uitleg 2 - Exponentieel Verband" at bounding box center [196, 53] width 79 height 5
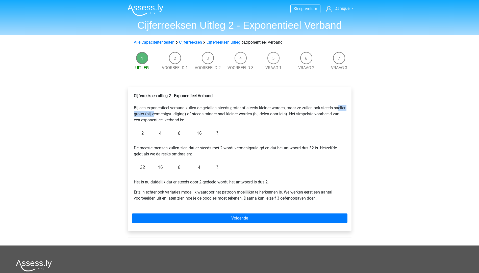
drag, startPoint x: 136, startPoint y: 115, endPoint x: 165, endPoint y: 115, distance: 29.0
click at [165, 115] on p "Cijferreeksen uitleg 2 - Exponentieel Verband Bij een exponentieel verband zull…" at bounding box center [239, 108] width 211 height 30
drag, startPoint x: 165, startPoint y: 115, endPoint x: 257, endPoint y: 115, distance: 92.1
click at [257, 115] on p "Cijferreeksen uitleg 2 - Exponentieel Verband Bij een exponentieel verband zull…" at bounding box center [239, 108] width 211 height 30
drag, startPoint x: 257, startPoint y: 115, endPoint x: 312, endPoint y: 119, distance: 55.4
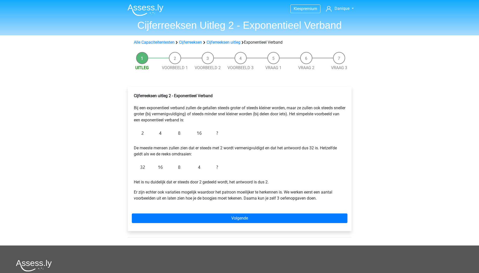
click at [312, 119] on p "Cijferreeksen uitleg 2 - Exponentieel Verband Bij een exponentieel verband zull…" at bounding box center [239, 108] width 211 height 30
drag, startPoint x: 141, startPoint y: 118, endPoint x: 217, endPoint y: 120, distance: 75.7
click at [217, 120] on p "Cijferreeksen uitleg 2 - Exponentieel Verband Bij een exponentieel verband zull…" at bounding box center [239, 108] width 211 height 30
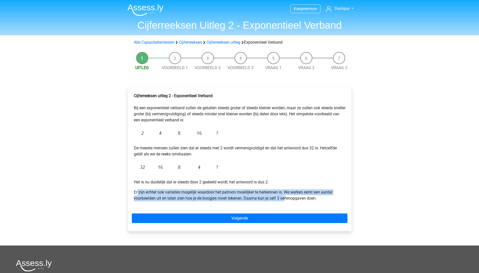
drag, startPoint x: 137, startPoint y: 194, endPoint x: 285, endPoint y: 197, distance: 148.4
click at [285, 197] on p "Er zijn echter ook variaties mogelijk waardoor het patroon moeilijker te herken…" at bounding box center [239, 195] width 211 height 12
drag, startPoint x: 285, startPoint y: 197, endPoint x: 238, endPoint y: 199, distance: 47.3
click at [238, 199] on p "Er zijn echter ook variaties mogelijk waardoor het patroon moeilijker te herken…" at bounding box center [239, 195] width 211 height 12
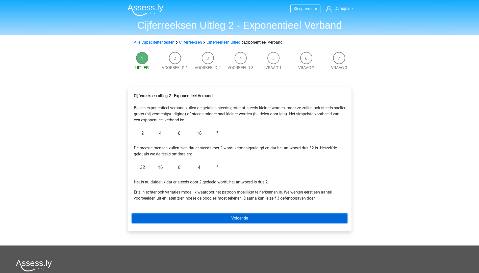
click at [232, 220] on link "Volgende" at bounding box center [240, 218] width 216 height 10
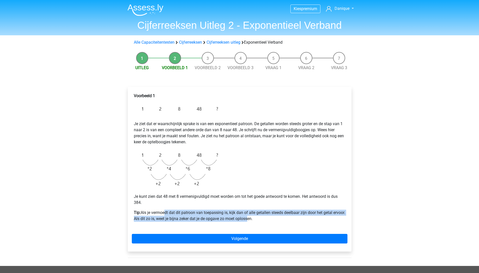
drag, startPoint x: 166, startPoint y: 212, endPoint x: 259, endPoint y: 220, distance: 93.8
click at [259, 220] on p "Tip: Als je vermoedt dat dit patroon van toepassing is, kijk dan of alle getall…" at bounding box center [239, 216] width 211 height 12
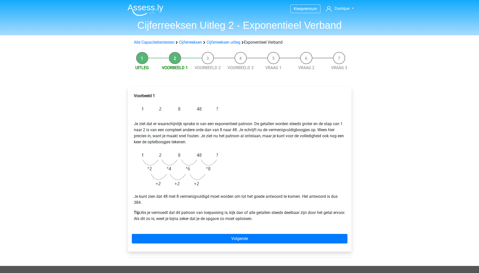
click at [192, 204] on p "Je kunt zien dat 48 met 8 vermenigvuldigd moet worden om tot het goede antwoord…" at bounding box center [239, 200] width 211 height 12
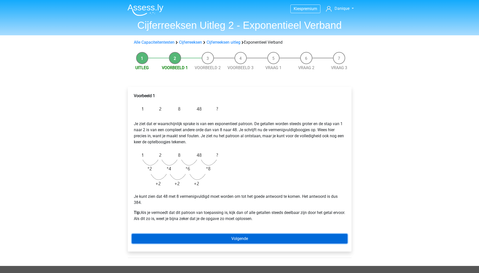
click at [187, 236] on link "Volgende" at bounding box center [240, 239] width 216 height 10
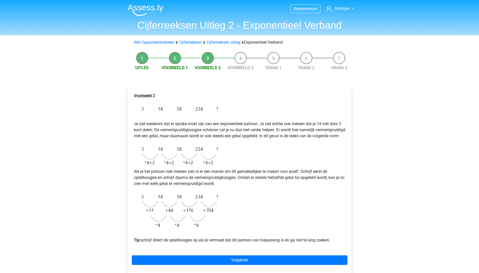
scroll to position [25, 0]
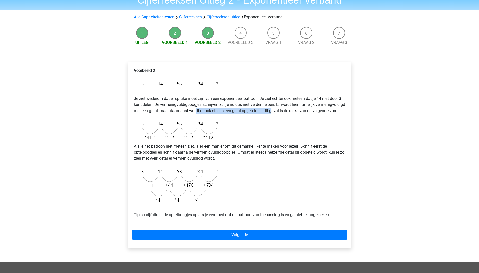
drag, startPoint x: 226, startPoint y: 111, endPoint x: 310, endPoint y: 111, distance: 83.5
click at [310, 111] on p "Je ziet wederom dat er sprake moet zijn van een exponentieel patroon. Je ziet e…" at bounding box center [239, 102] width 211 height 24
click at [164, 109] on p "Je ziet wederom dat er sprake moet zijn van een exponentieel patroon. Je ziet e…" at bounding box center [239, 102] width 211 height 24
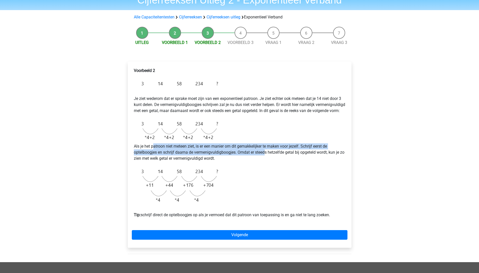
drag, startPoint x: 154, startPoint y: 153, endPoint x: 266, endPoint y: 157, distance: 112.1
click at [266, 157] on p "Als je het patroon niet meteen ziet, is er een manier om dit gemakkelijker te m…" at bounding box center [239, 152] width 211 height 18
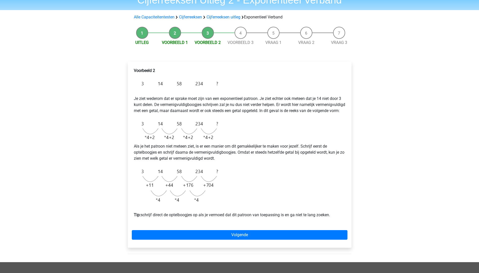
click at [268, 162] on p "Als je het patroon niet meteen ziet, is er een manier om dit gemakkelijker te m…" at bounding box center [239, 152] width 211 height 18
drag, startPoint x: 141, startPoint y: 165, endPoint x: 229, endPoint y: 165, distance: 87.8
click at [229, 162] on p "Als je het patroon niet meteen ziet, is er een manier om dit gemakkelijker te m…" at bounding box center [239, 152] width 211 height 18
click at [151, 160] on p "Als je het patroon niet meteen ziet, is er een manier om dit gemakkelijker te m…" at bounding box center [239, 152] width 211 height 18
drag, startPoint x: 136, startPoint y: 163, endPoint x: 206, endPoint y: 162, distance: 69.7
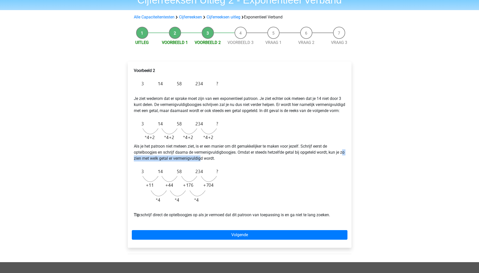
click at [206, 162] on p "Als je het patroon niet meteen ziet, is er een manier om dit gemakkelijker te m…" at bounding box center [239, 152] width 211 height 18
drag, startPoint x: 206, startPoint y: 162, endPoint x: 240, endPoint y: 173, distance: 35.5
click at [240, 173] on div "Voorbeeld 2 Je ziet wederom dat er sprake moet zijn van een exponentieel patroo…" at bounding box center [240, 145] width 216 height 158
drag, startPoint x: 242, startPoint y: 157, endPoint x: 303, endPoint y: 163, distance: 60.6
click at [303, 162] on p "Als je het patroon niet meteen ziet, is er een manier om dit gemakkelijker te m…" at bounding box center [239, 152] width 211 height 18
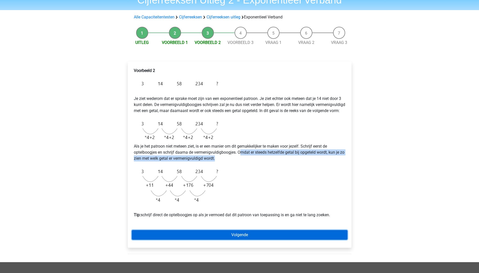
click at [202, 239] on link "Volgende" at bounding box center [240, 235] width 216 height 10
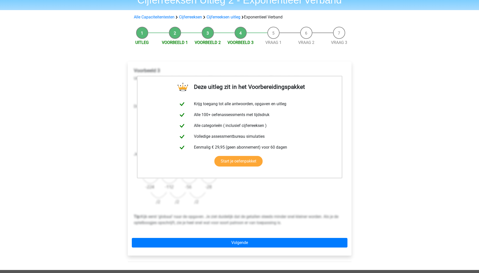
scroll to position [50, 0]
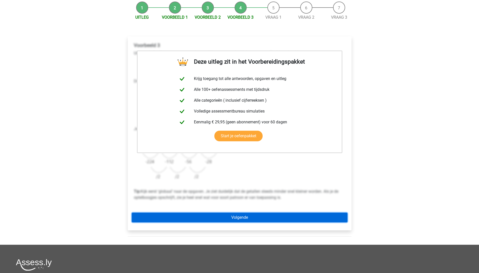
click at [228, 216] on link "Volgende" at bounding box center [240, 218] width 216 height 10
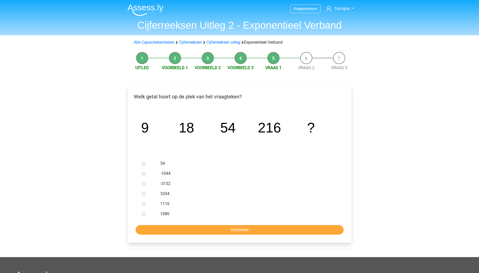
click at [163, 213] on label "1080" at bounding box center [247, 214] width 175 height 6
click at [145, 213] on input "1080" at bounding box center [143, 213] width 3 height 3
radio input "true"
click at [167, 228] on input "Controleer" at bounding box center [240, 230] width 208 height 10
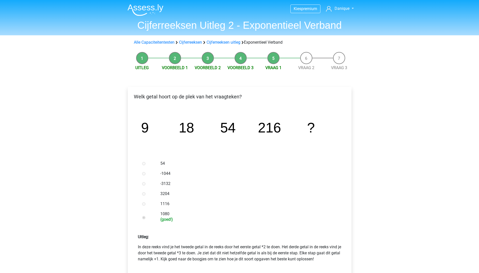
scroll to position [126, 0]
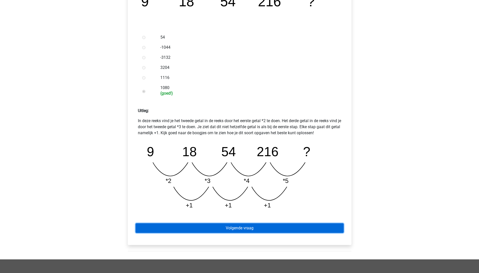
click at [235, 226] on link "Volgende vraag" at bounding box center [240, 228] width 208 height 10
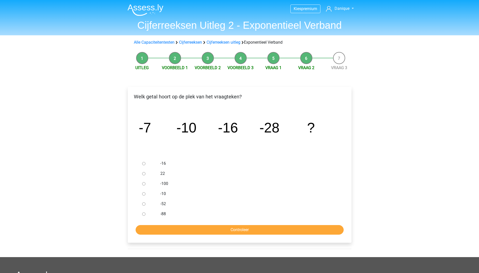
click at [146, 203] on div at bounding box center [148, 204] width 17 height 10
click at [143, 203] on input "-52" at bounding box center [143, 203] width 3 height 3
radio input "true"
click at [156, 228] on input "Controleer" at bounding box center [240, 230] width 208 height 10
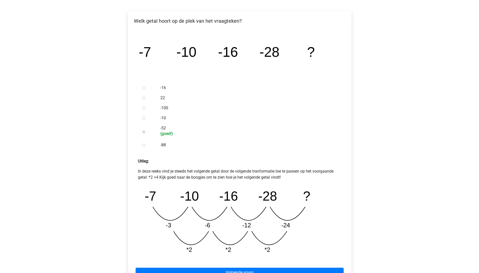
scroll to position [126, 0]
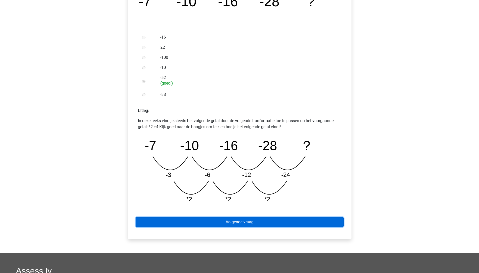
click at [224, 223] on link "Volgende vraag" at bounding box center [240, 222] width 208 height 10
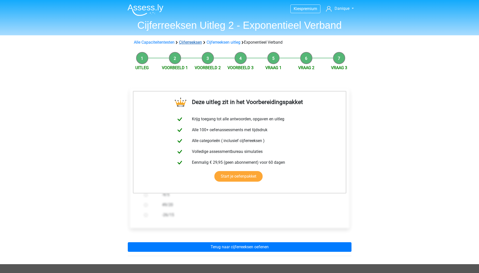
click at [190, 40] on link "Cijferreeksen" at bounding box center [190, 42] width 23 height 5
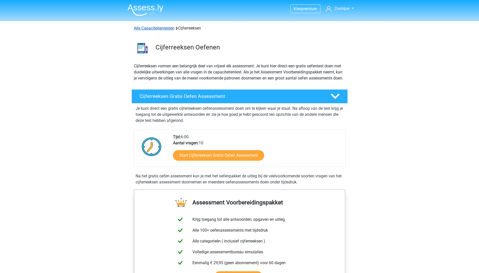
click at [166, 28] on link "Alle Capaciteitentesten" at bounding box center [154, 28] width 41 height 5
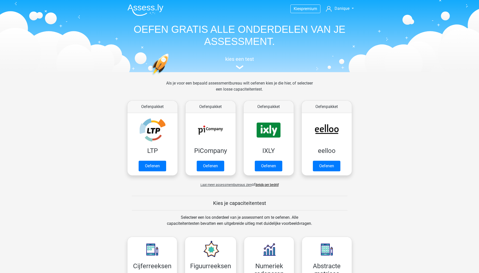
scroll to position [214, 0]
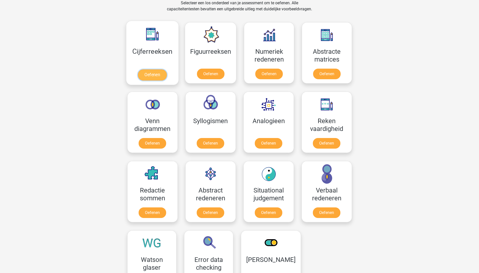
click at [147, 69] on link "Oefenen" at bounding box center [152, 74] width 29 height 11
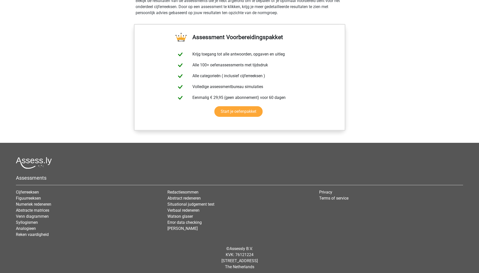
scroll to position [303, 0]
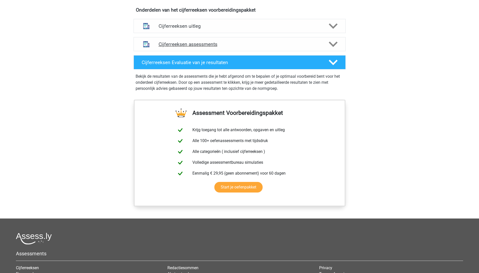
click at [191, 51] on div "Cijferreeksen assessments" at bounding box center [239, 44] width 212 height 14
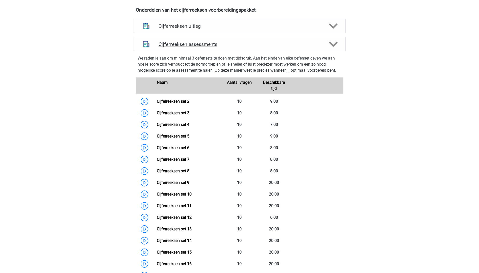
click at [218, 51] on div "Cijferreeksen assessments" at bounding box center [239, 44] width 212 height 14
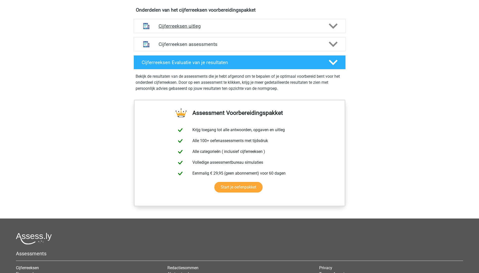
click at [208, 33] on div "Cijferreeksen uitleg" at bounding box center [239, 26] width 212 height 14
